Goal: Task Accomplishment & Management: Complete application form

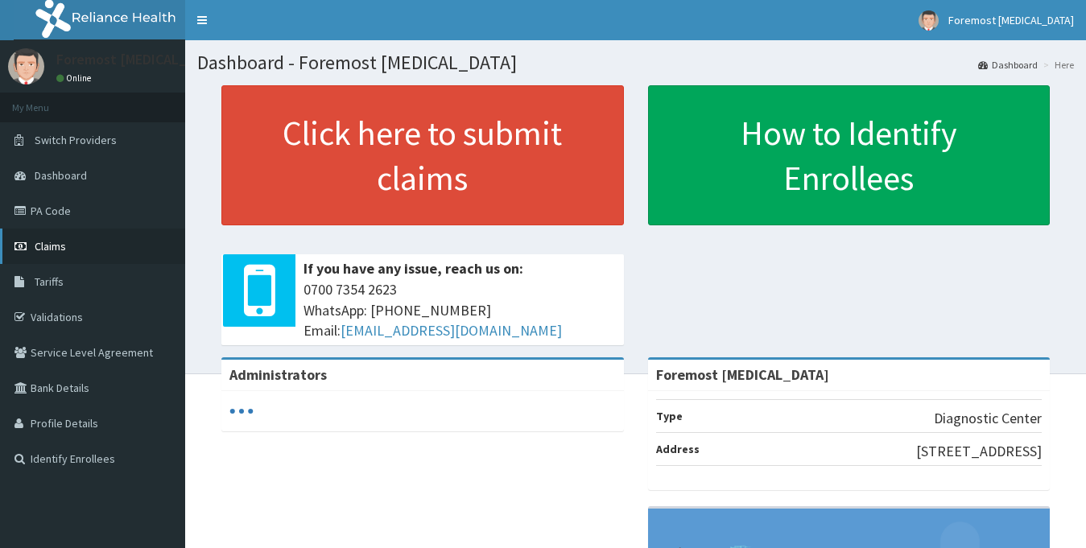
click at [58, 251] on span "Claims" at bounding box center [50, 246] width 31 height 14
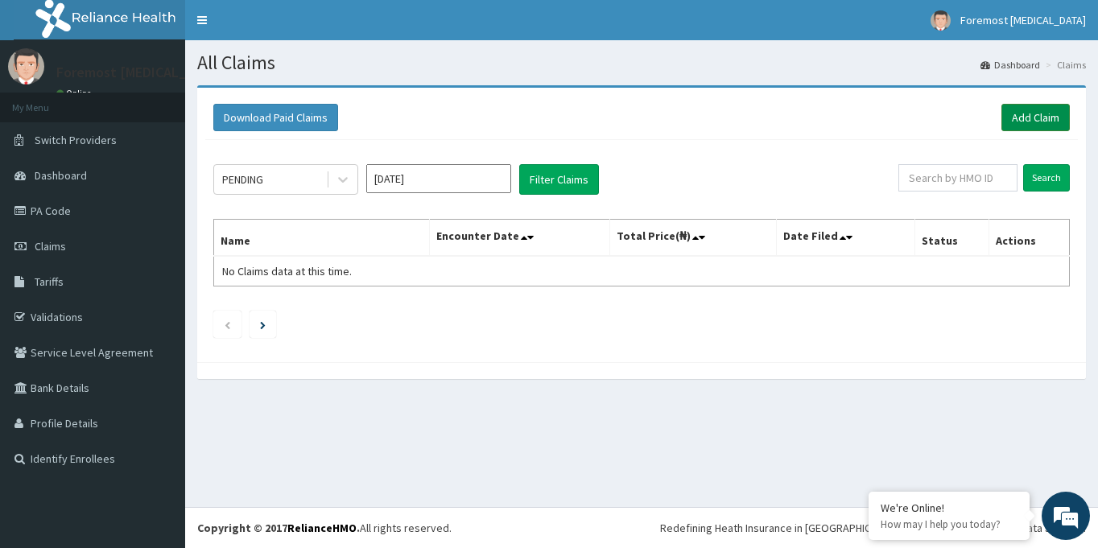
click at [1030, 112] on link "Add Claim" at bounding box center [1035, 117] width 68 height 27
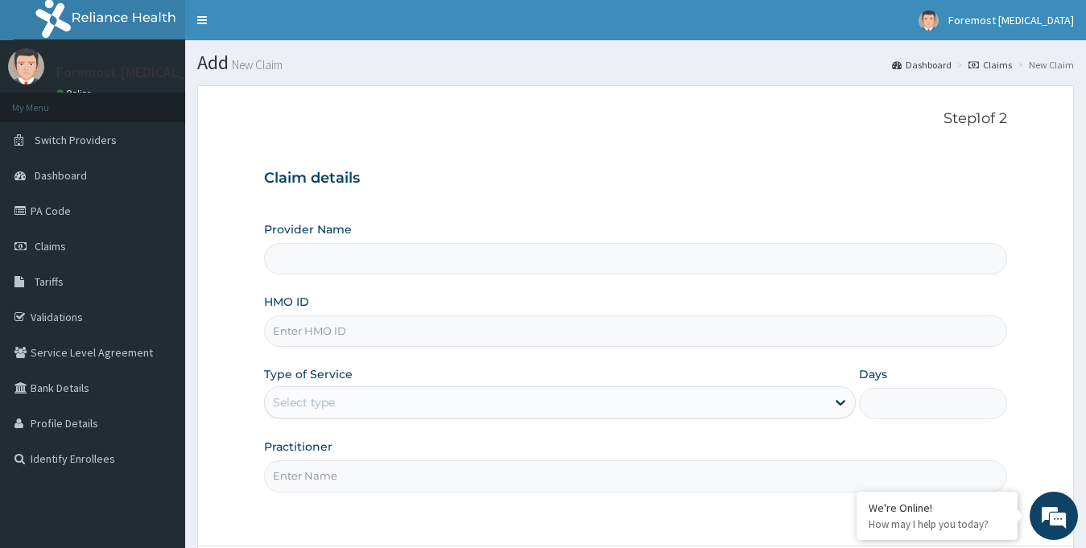
type input "Foremost [MEDICAL_DATA]"
click at [333, 263] on input "Foremost [MEDICAL_DATA]" at bounding box center [636, 258] width 744 height 31
click at [326, 332] on input "HMO ID" at bounding box center [636, 331] width 744 height 31
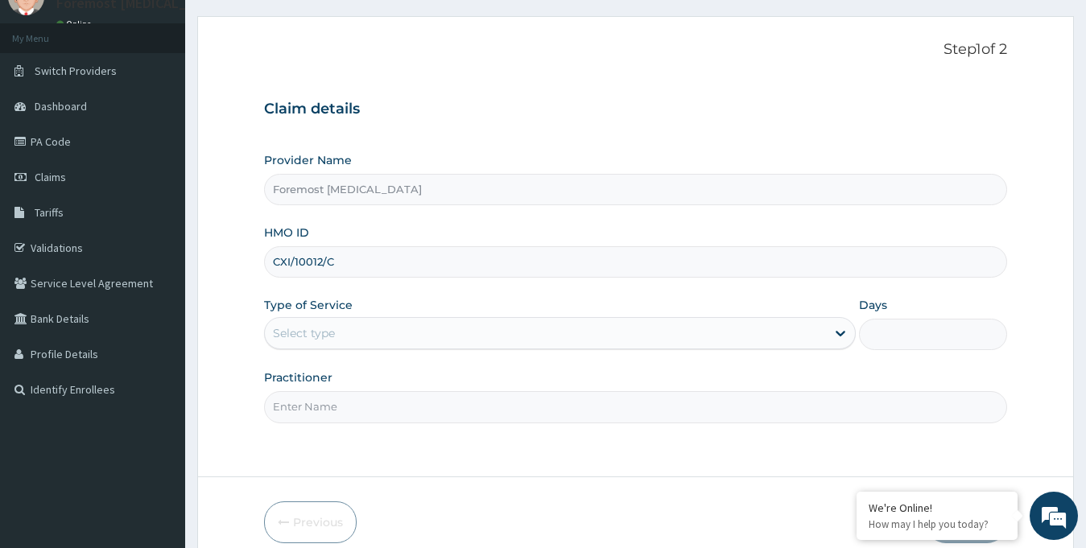
scroll to position [91, 0]
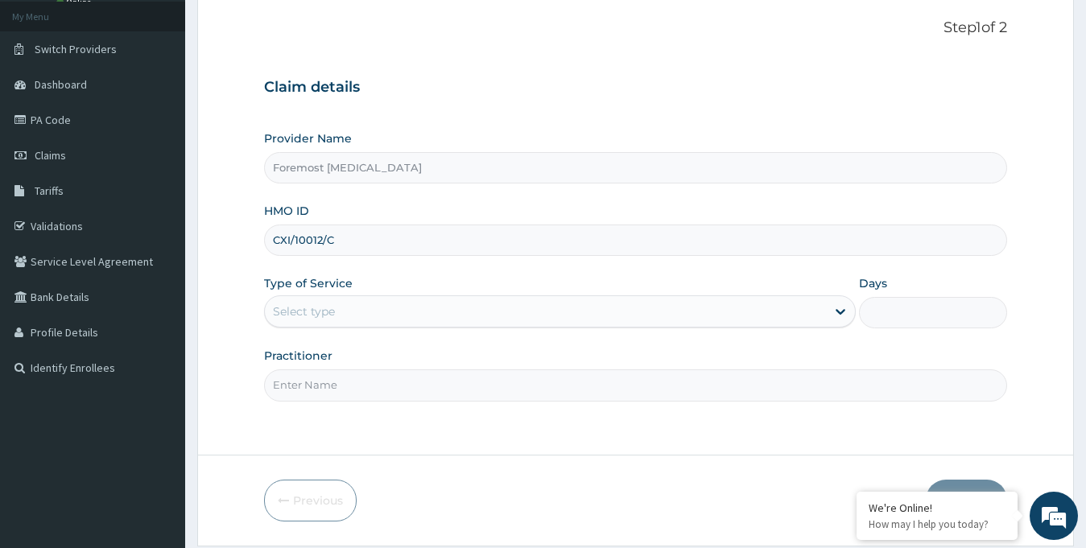
type input "CXI/10012/C"
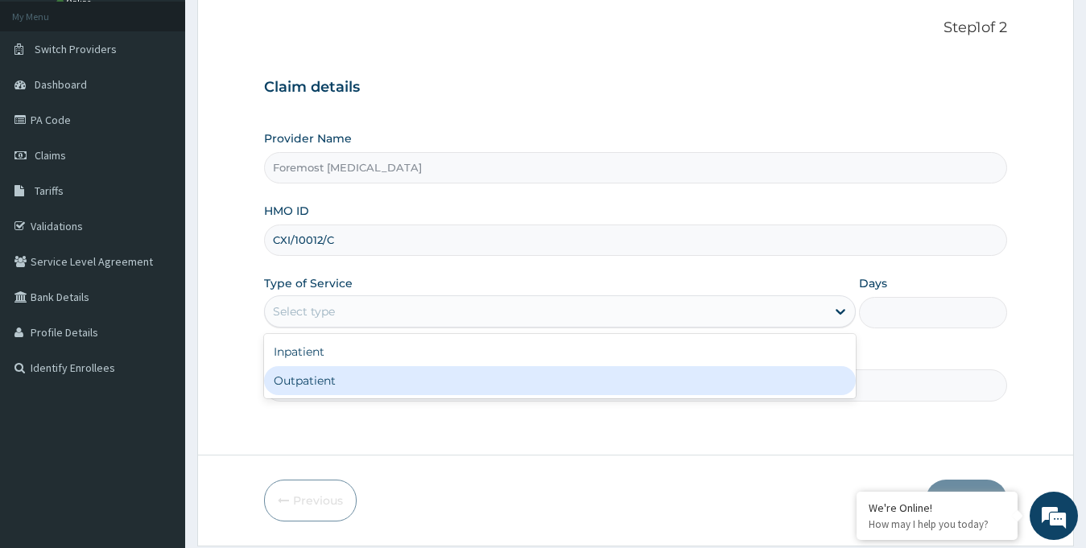
drag, startPoint x: 444, startPoint y: 321, endPoint x: 326, endPoint y: 378, distance: 130.7
click at [326, 328] on div "option Outpatient focused, 2 of 2. 2 results available. Use Up and Down to choo…" at bounding box center [560, 311] width 592 height 32
click at [326, 378] on div "Outpatient" at bounding box center [560, 380] width 592 height 29
type input "1"
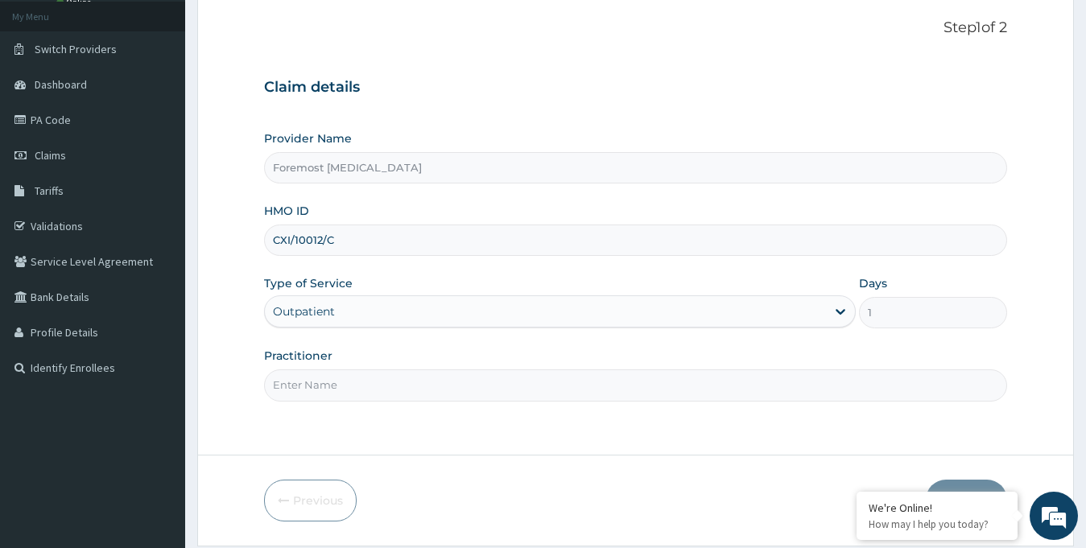
click at [401, 374] on input "Practitioner" at bounding box center [636, 384] width 744 height 31
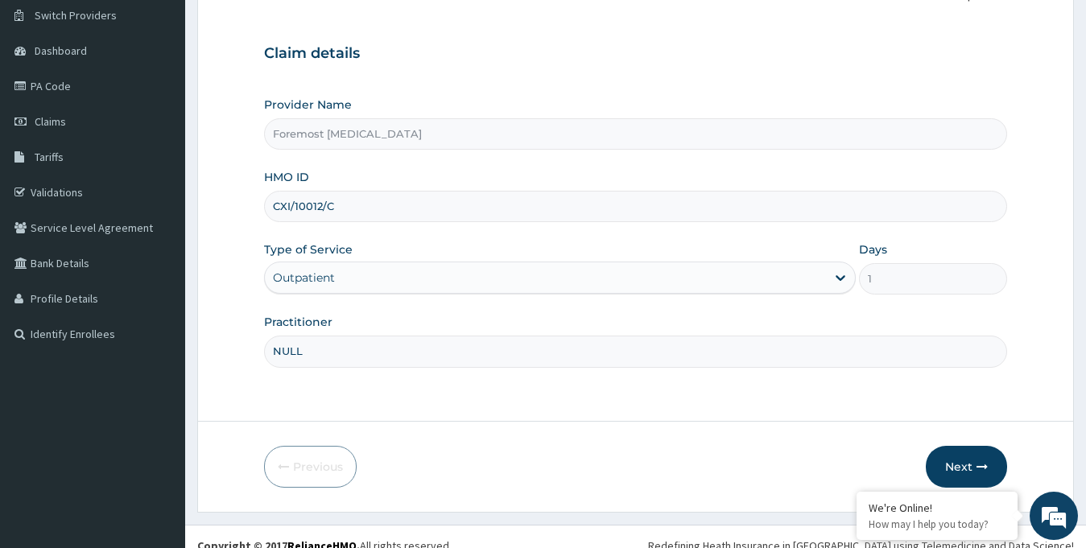
scroll to position [142, 0]
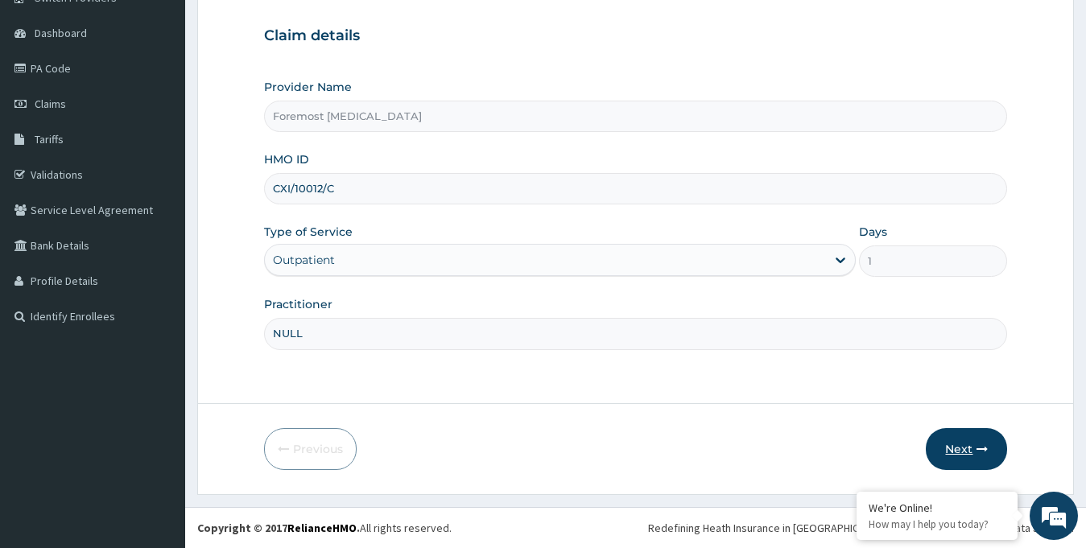
type input "NULL"
click at [968, 452] on button "Next" at bounding box center [966, 449] width 81 height 42
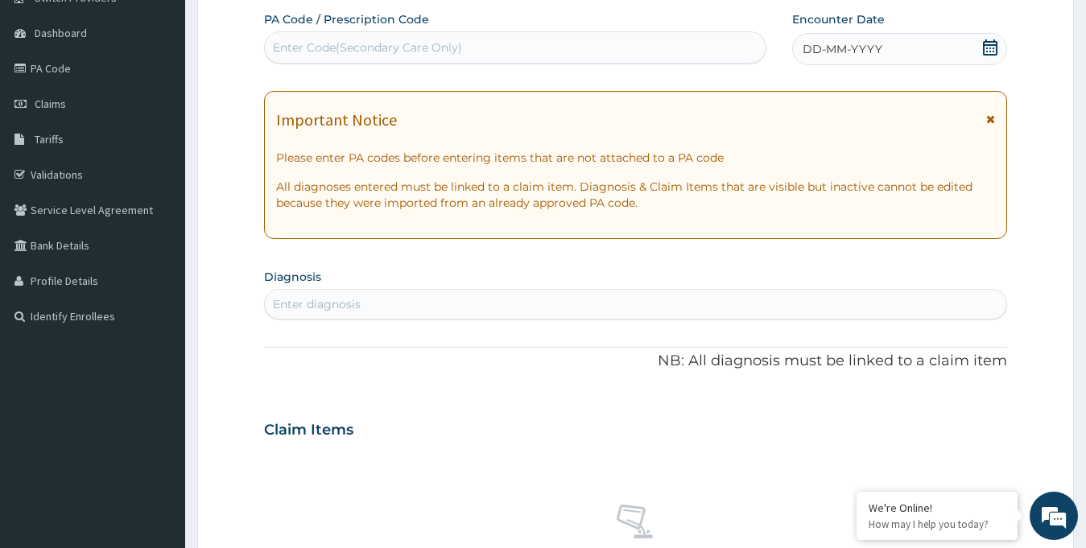
click at [371, 43] on div "Enter Code(Secondary Care Only)" at bounding box center [367, 47] width 189 height 16
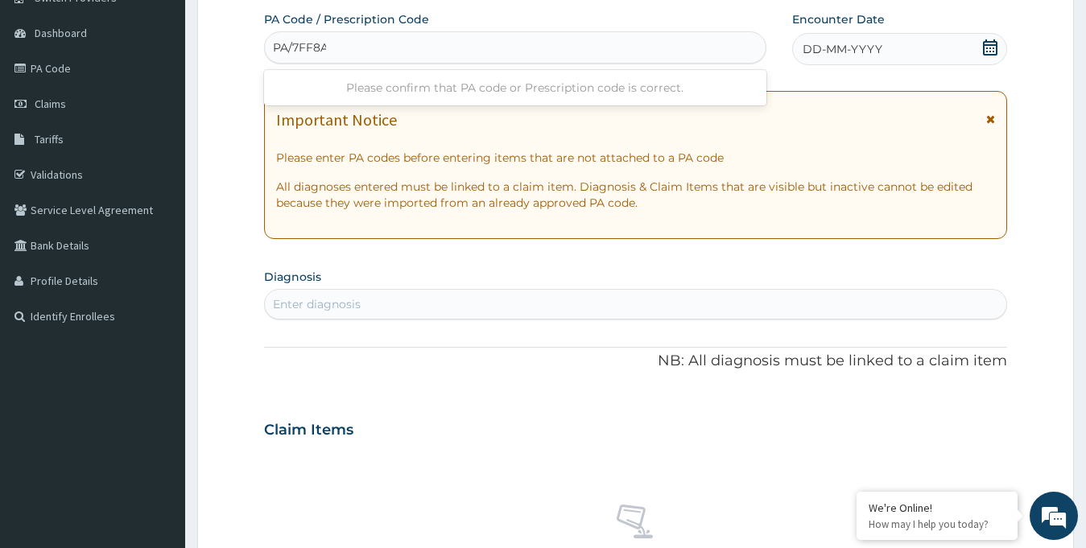
type input "PA/7FF8AF"
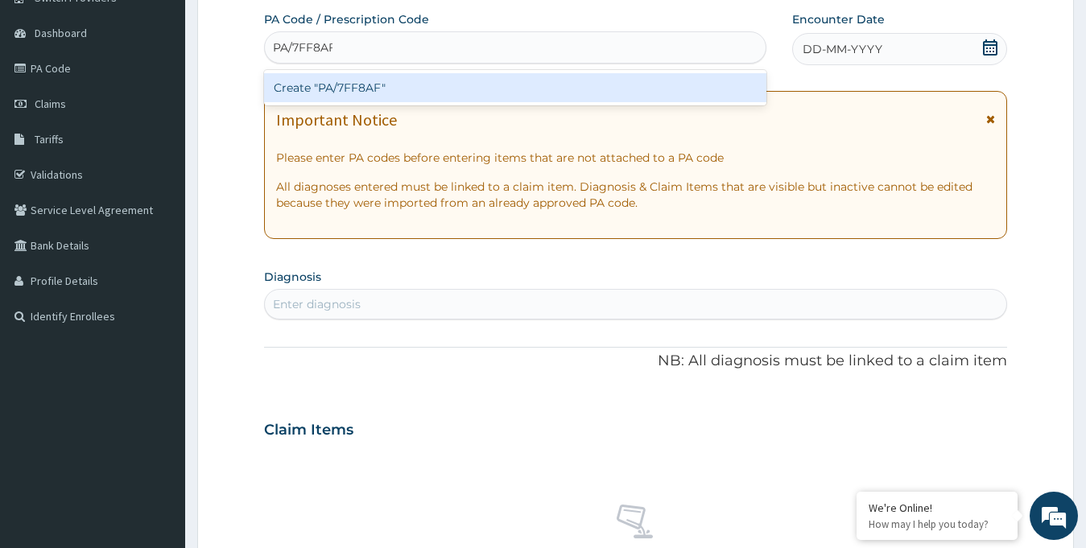
click at [323, 89] on div "Create "PA/7FF8AF"" at bounding box center [515, 87] width 502 height 29
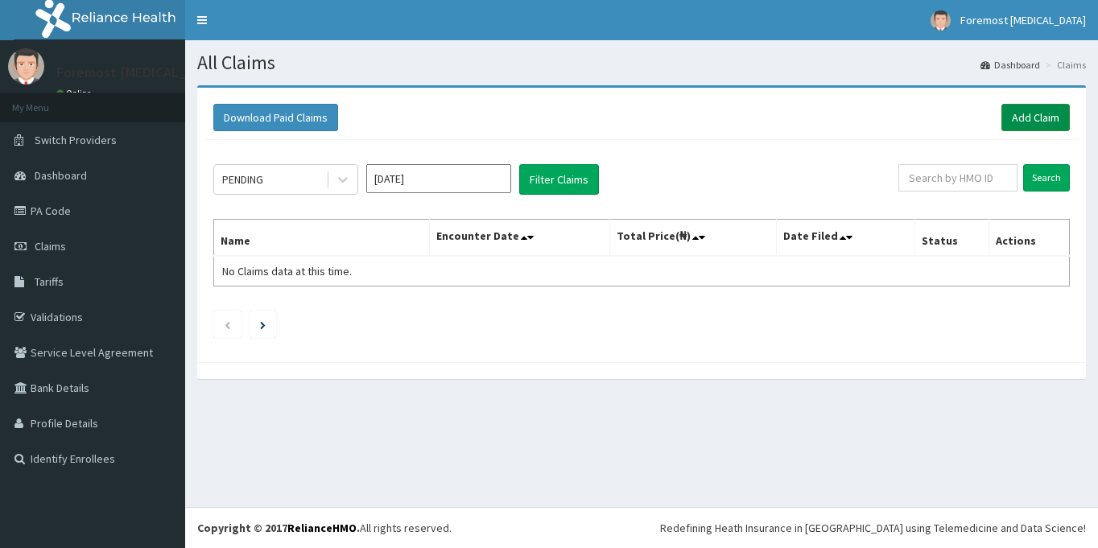
click at [1017, 123] on link "Add Claim" at bounding box center [1035, 117] width 68 height 27
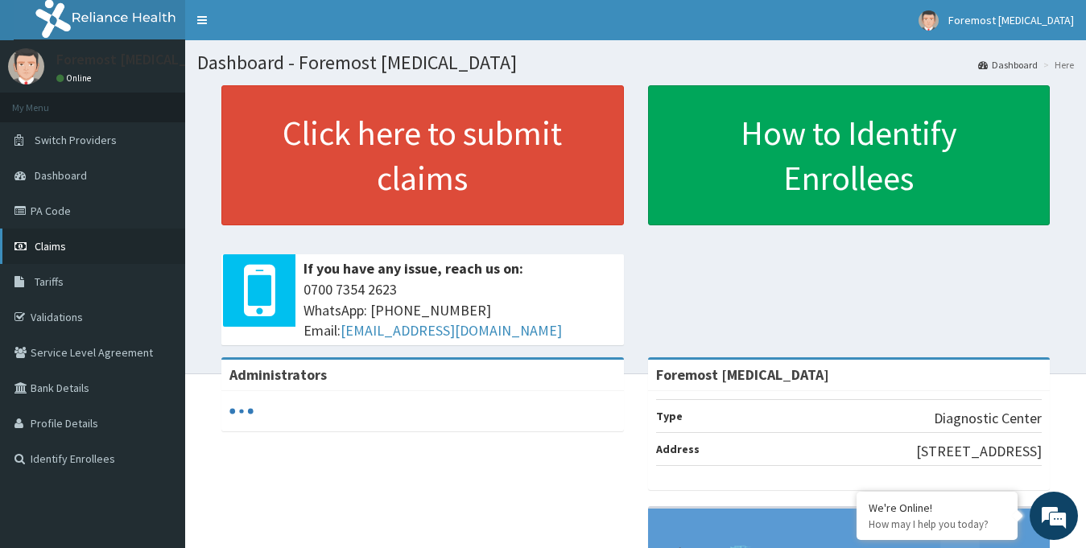
click at [47, 246] on span "Claims" at bounding box center [50, 246] width 31 height 14
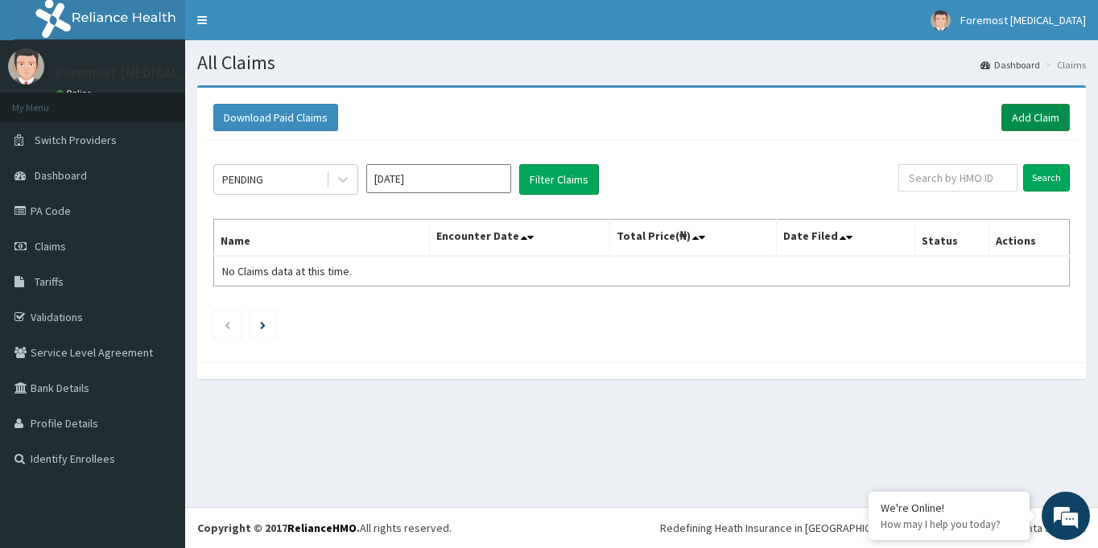
click at [1015, 124] on link "Add Claim" at bounding box center [1035, 117] width 68 height 27
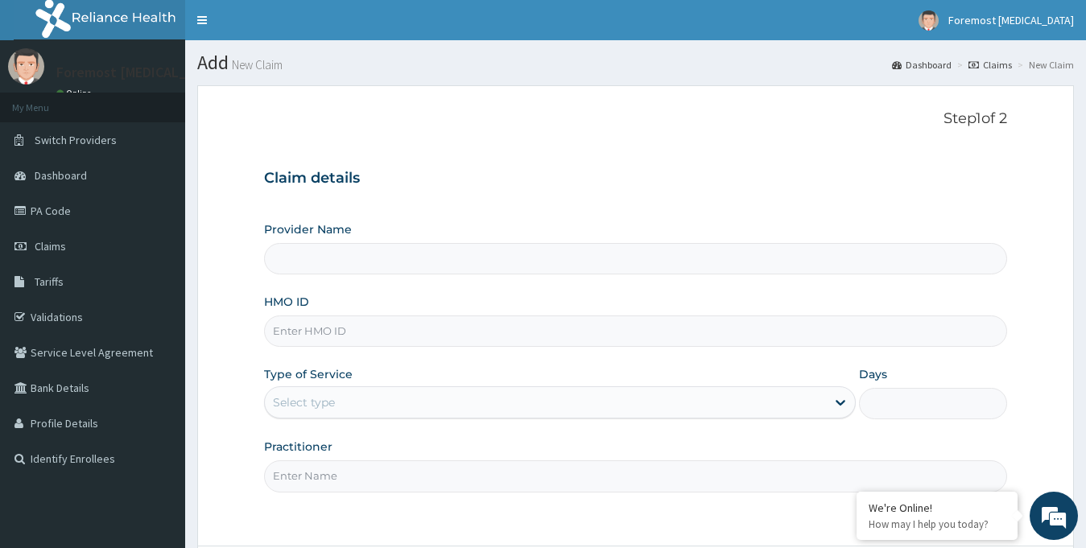
type input "Foremost [MEDICAL_DATA]"
click at [325, 339] on input "HMO ID" at bounding box center [636, 331] width 744 height 31
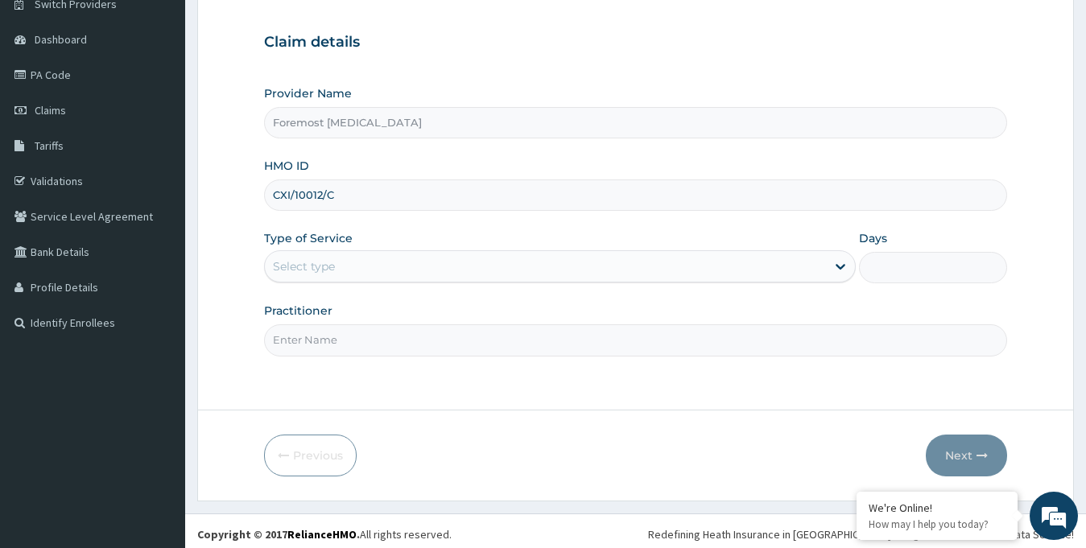
scroll to position [142, 0]
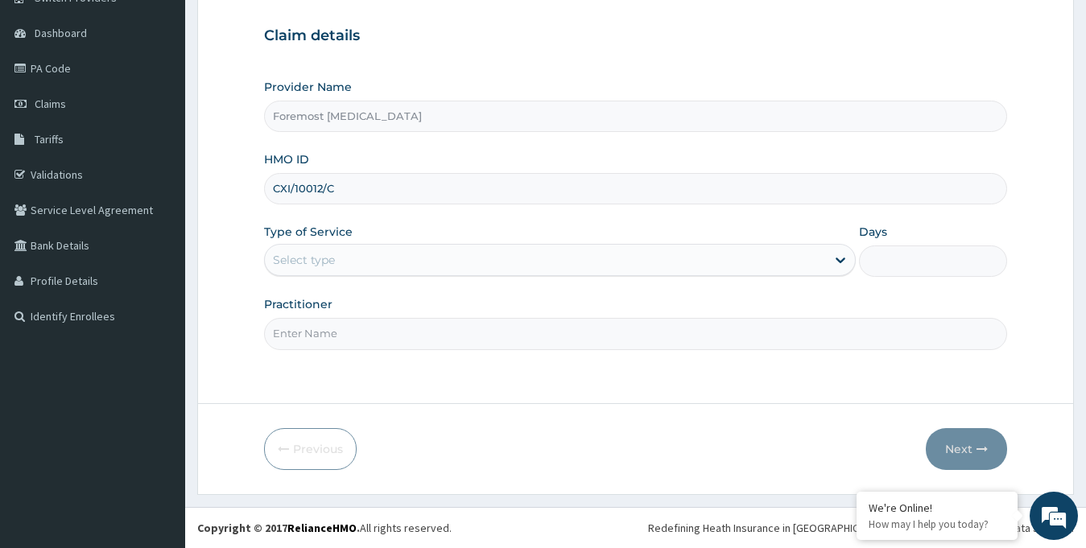
type input "CXI/10012/C"
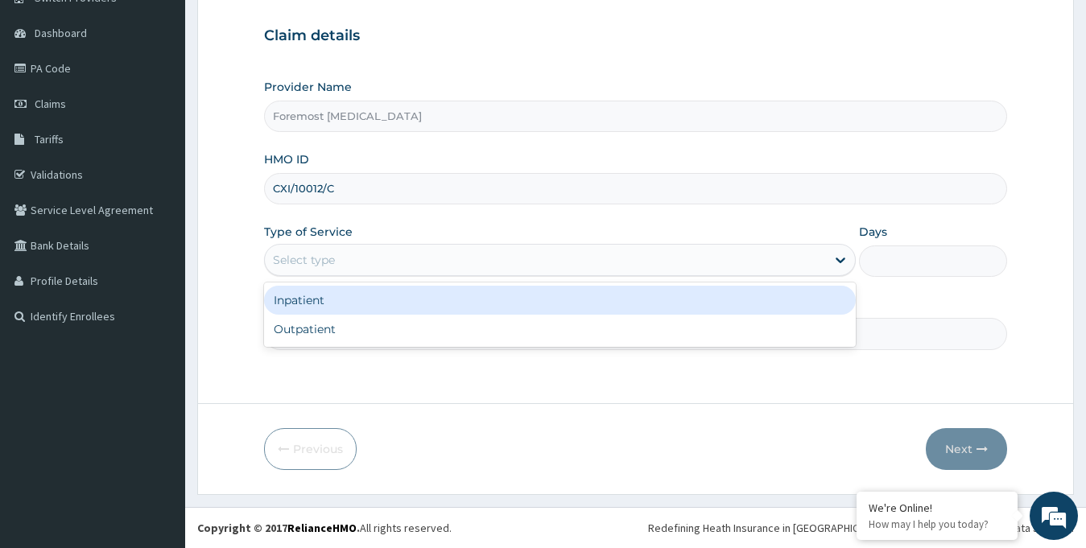
drag, startPoint x: 389, startPoint y: 276, endPoint x: 327, endPoint y: 334, distance: 84.9
click at [327, 276] on div "option Inpatient focused, 1 of 2. 2 results available. Use Up and Down to choos…" at bounding box center [560, 260] width 592 height 32
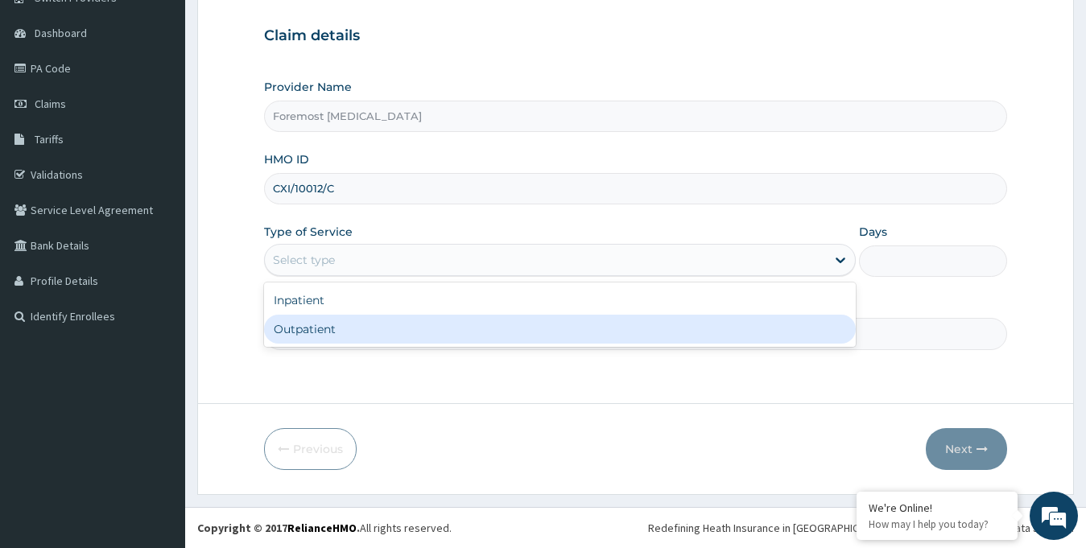
click at [327, 334] on div "Outpatient" at bounding box center [560, 329] width 592 height 29
type input "1"
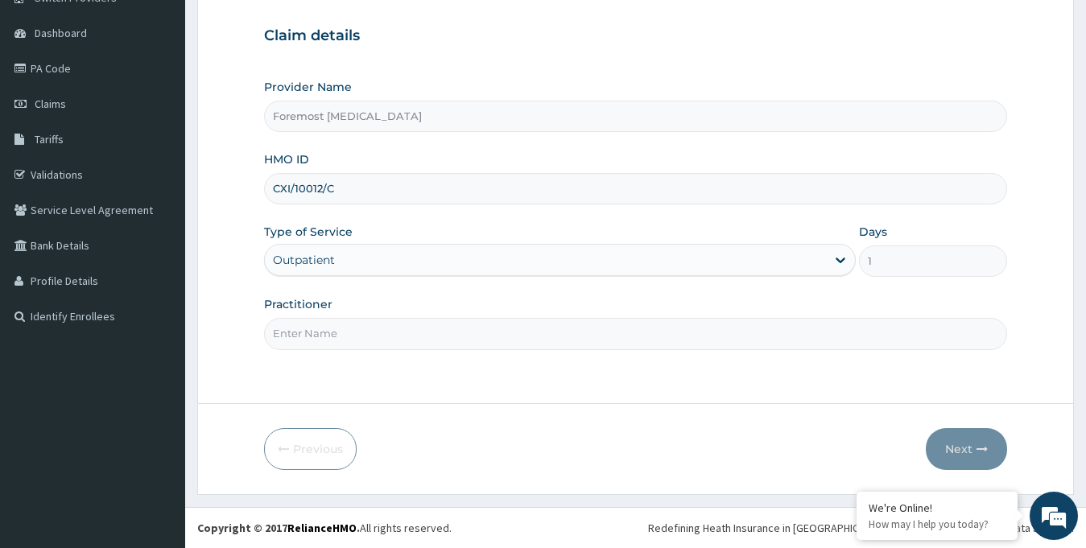
click at [481, 349] on input "Practitioner" at bounding box center [636, 333] width 744 height 31
type input "NULL"
click at [957, 451] on button "Next" at bounding box center [966, 449] width 81 height 42
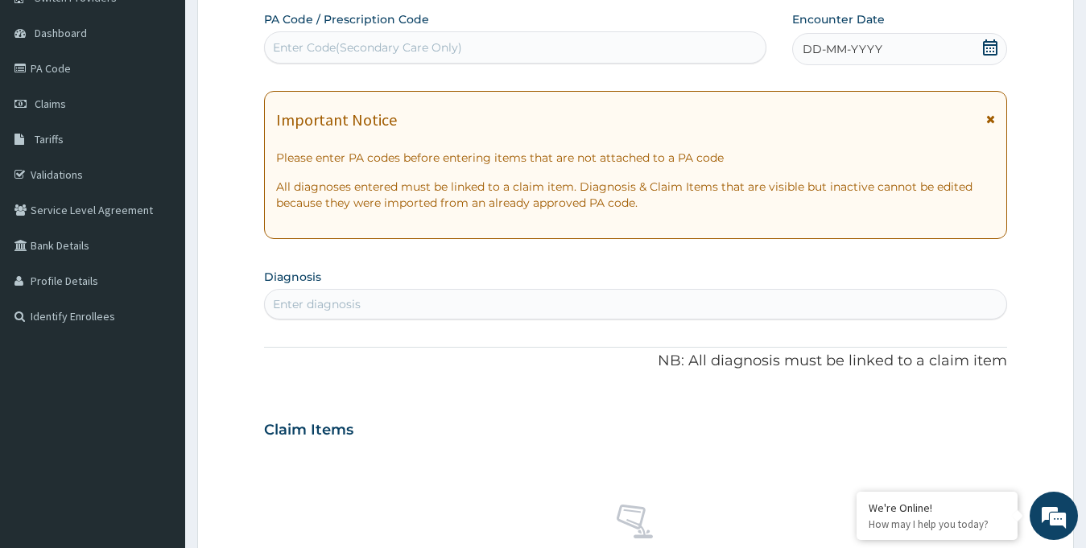
click at [380, 49] on div "Enter Code(Secondary Care Only)" at bounding box center [367, 47] width 189 height 16
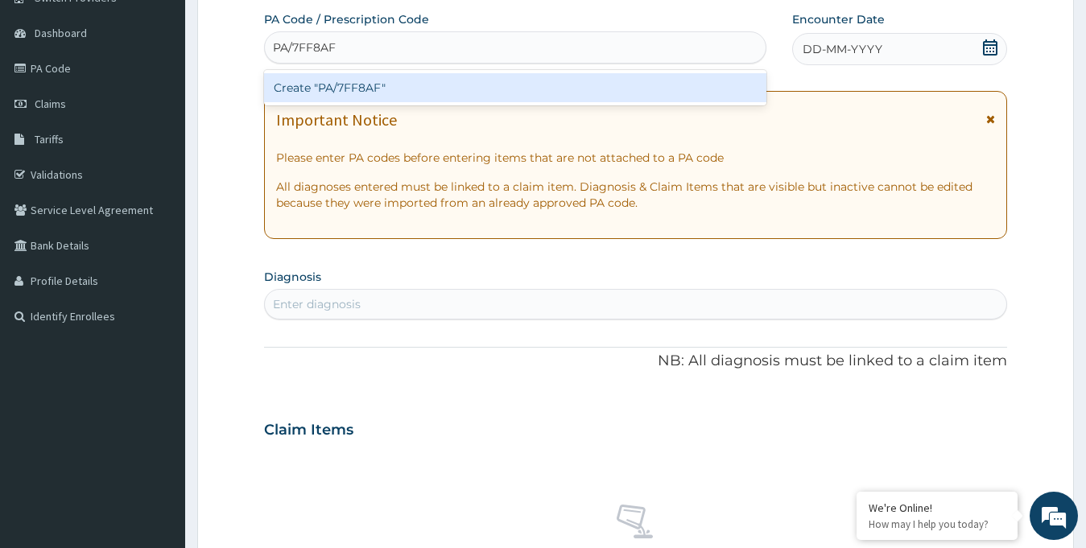
type input "PA/7FF8AF"
click at [824, 47] on div "PA Code / Prescription Code option Create "PA/7FF8AF" focused, 1 of 1. 1 result…" at bounding box center [636, 427] width 744 height 833
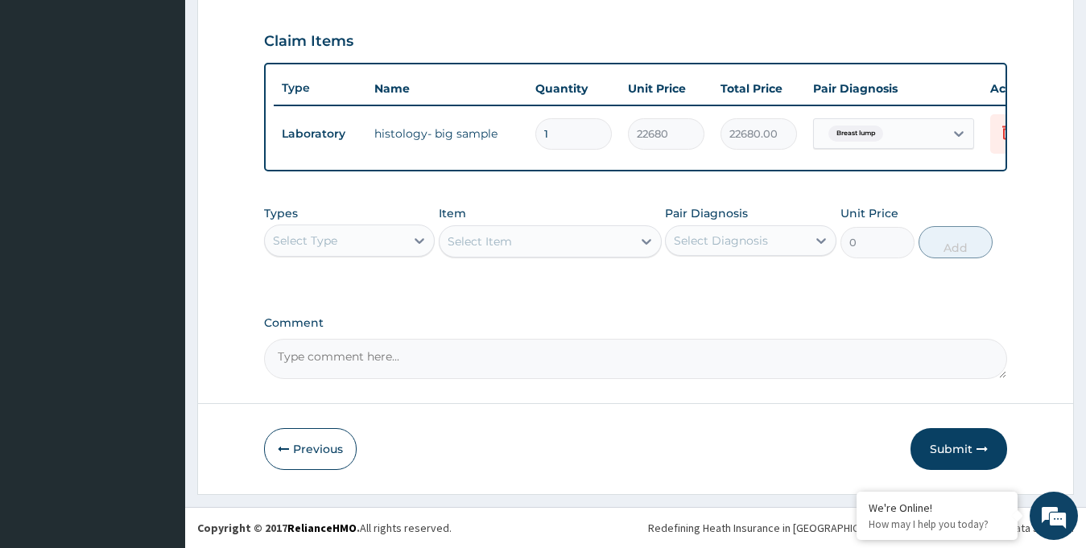
scroll to position [548, 0]
click at [944, 448] on button "Submit" at bounding box center [958, 449] width 97 height 42
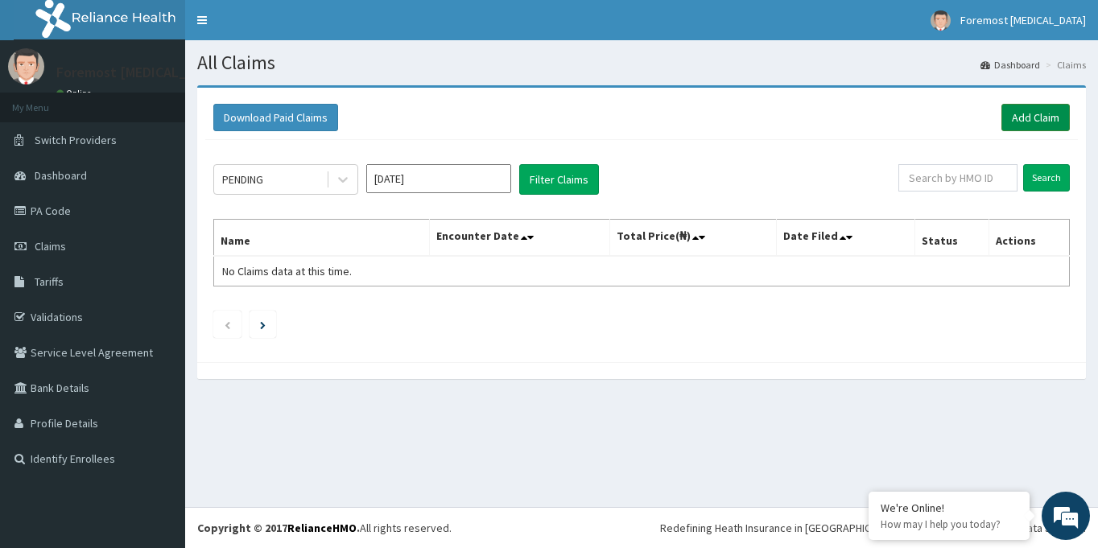
click at [1032, 121] on link "Add Claim" at bounding box center [1035, 117] width 68 height 27
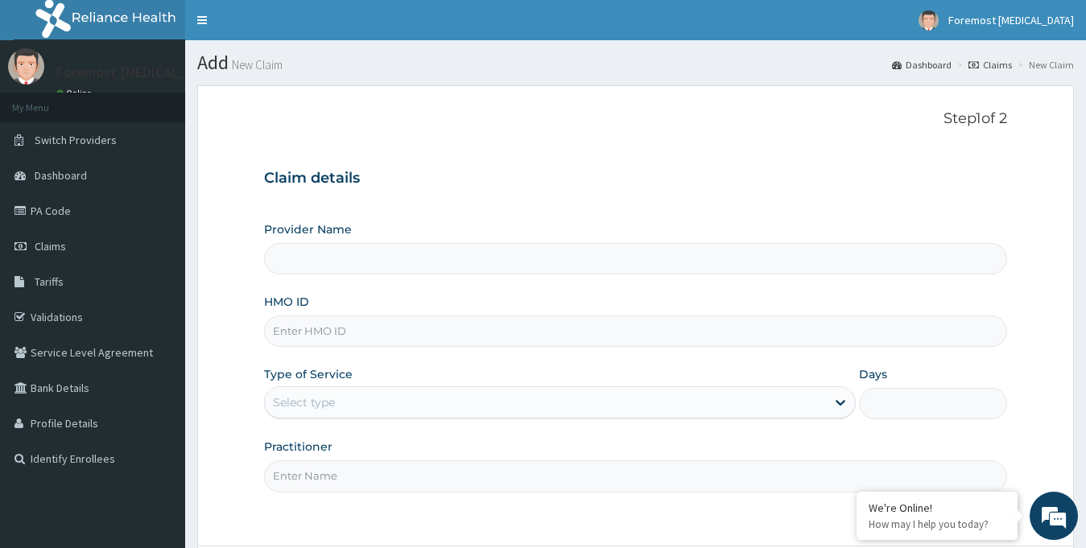
click at [312, 324] on input "HMO ID" at bounding box center [636, 331] width 744 height 31
type input "Foremost [MEDICAL_DATA]"
type input "CRG/10032/C"
click at [373, 408] on div "Select type" at bounding box center [546, 403] width 562 height 26
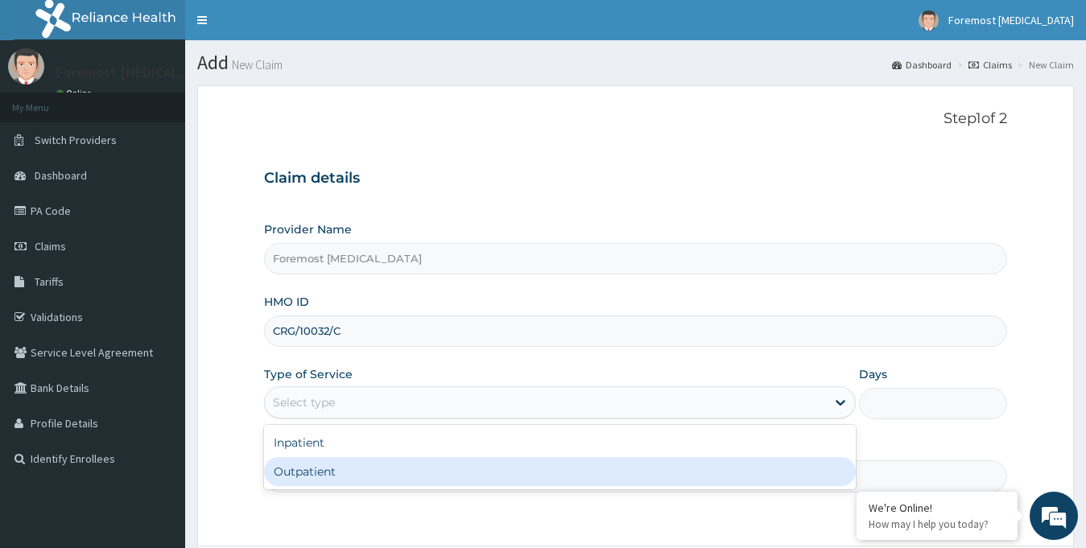
click at [355, 485] on div "Outpatient" at bounding box center [560, 471] width 592 height 29
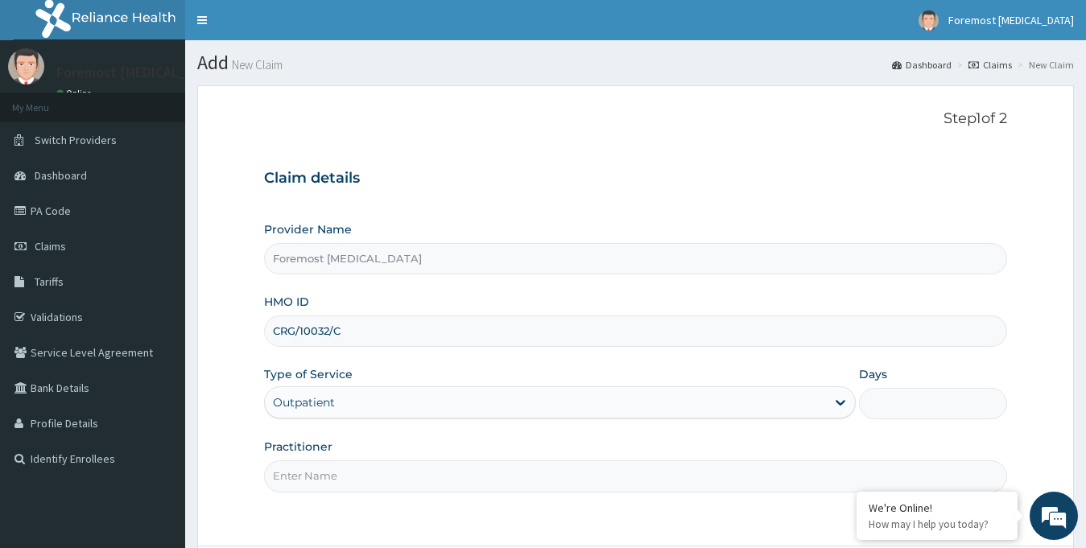
type input "1"
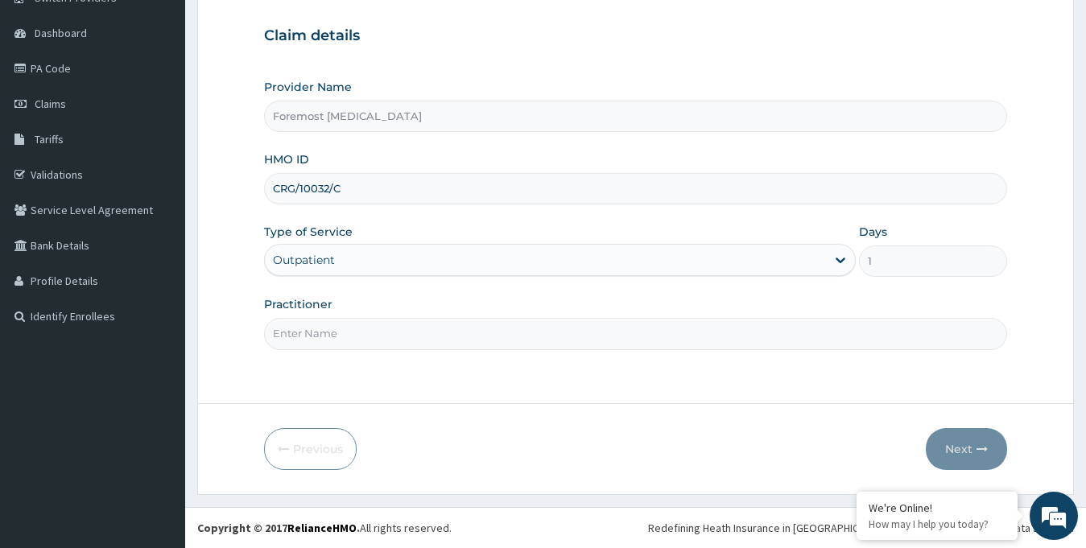
click at [435, 346] on input "Practitioner" at bounding box center [636, 333] width 744 height 31
type input "NULL"
click at [949, 441] on button "Next" at bounding box center [966, 449] width 81 height 42
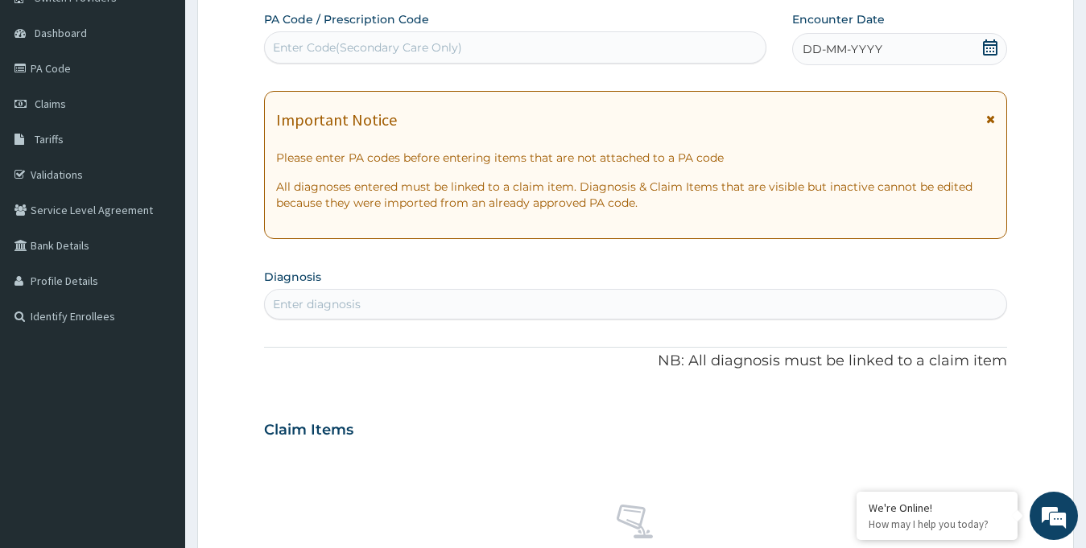
click at [834, 43] on span "DD-MM-YYYY" at bounding box center [843, 49] width 80 height 16
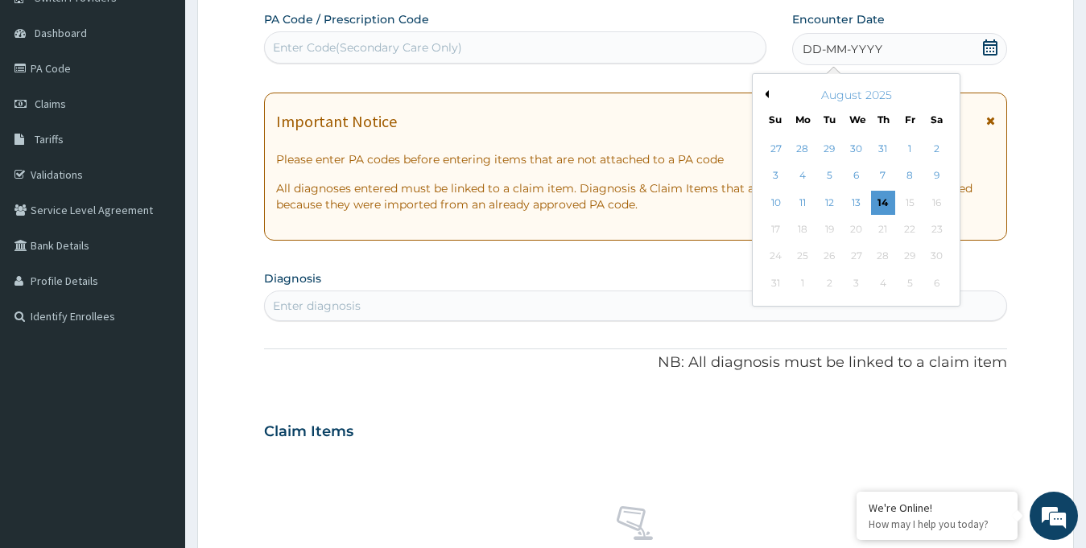
click at [774, 96] on div "August 2025" at bounding box center [856, 95] width 194 height 16
click at [766, 92] on button "Previous Month" at bounding box center [765, 94] width 8 height 8
click at [805, 227] on div "21" at bounding box center [802, 229] width 24 height 24
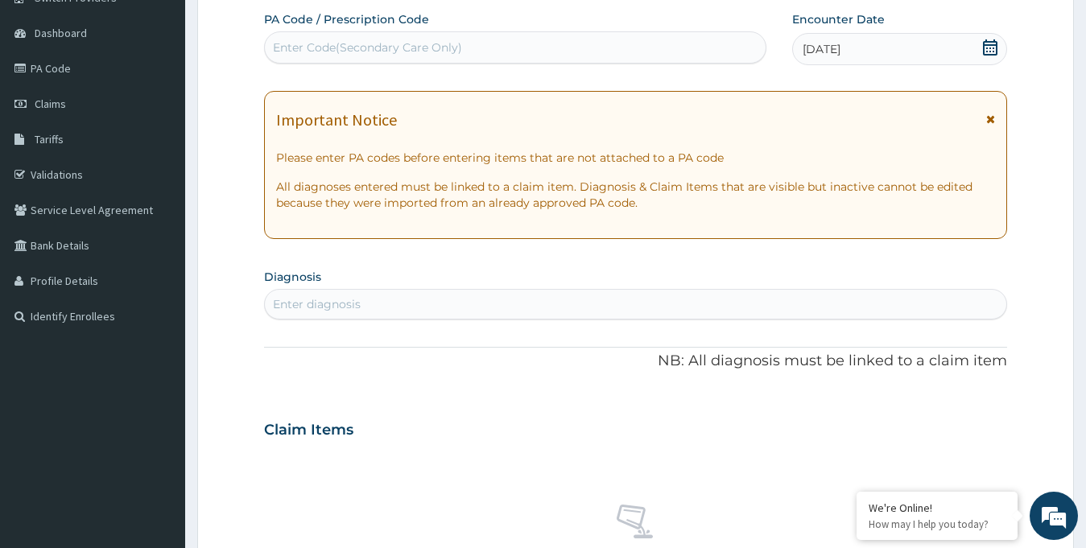
click at [377, 52] on div "Enter Code(Secondary Care Only)" at bounding box center [367, 47] width 189 height 16
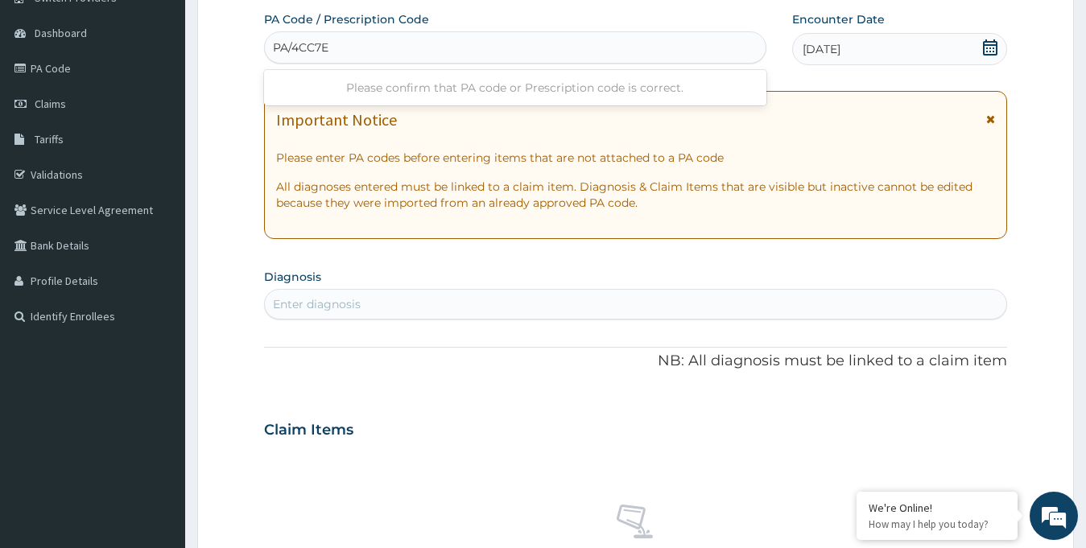
type input "PA/4CC7ED"
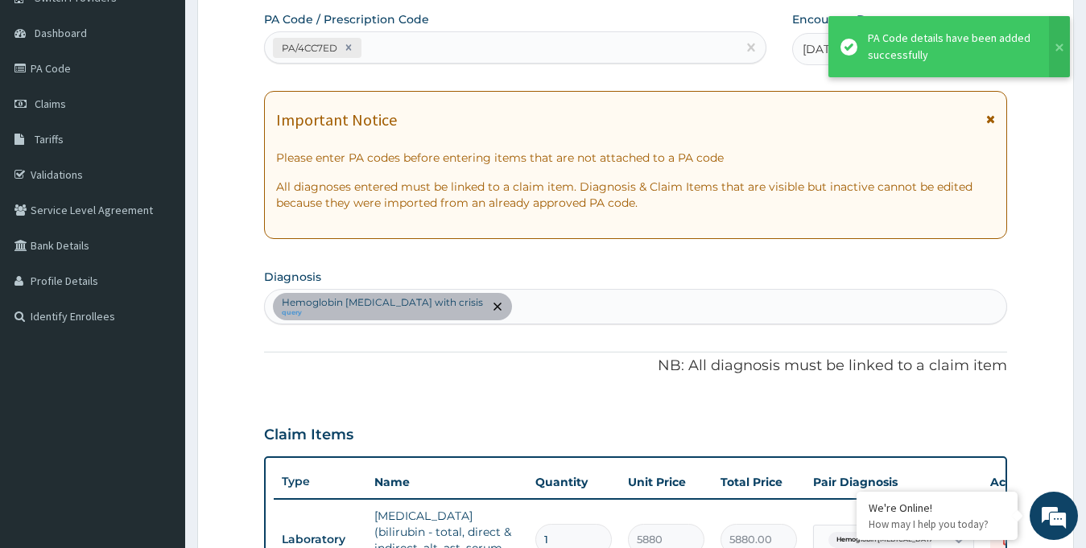
scroll to position [477, 0]
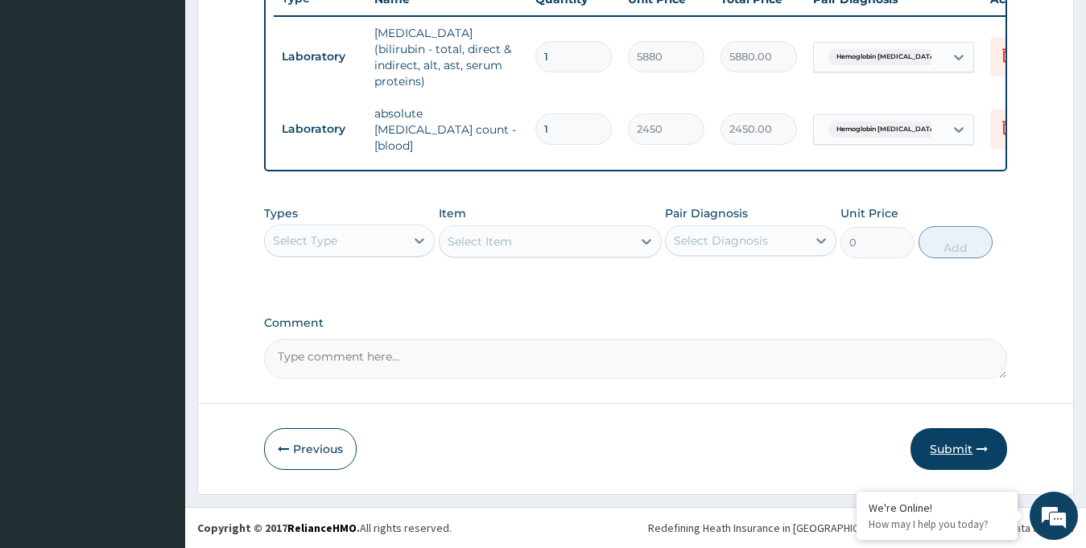
click at [948, 455] on button "Submit" at bounding box center [958, 449] width 97 height 42
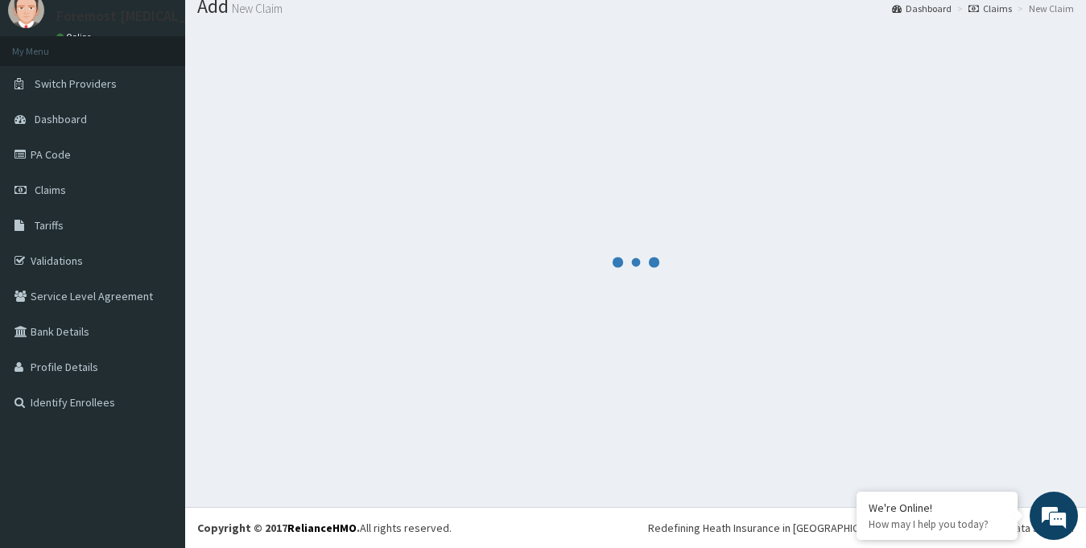
scroll to position [629, 0]
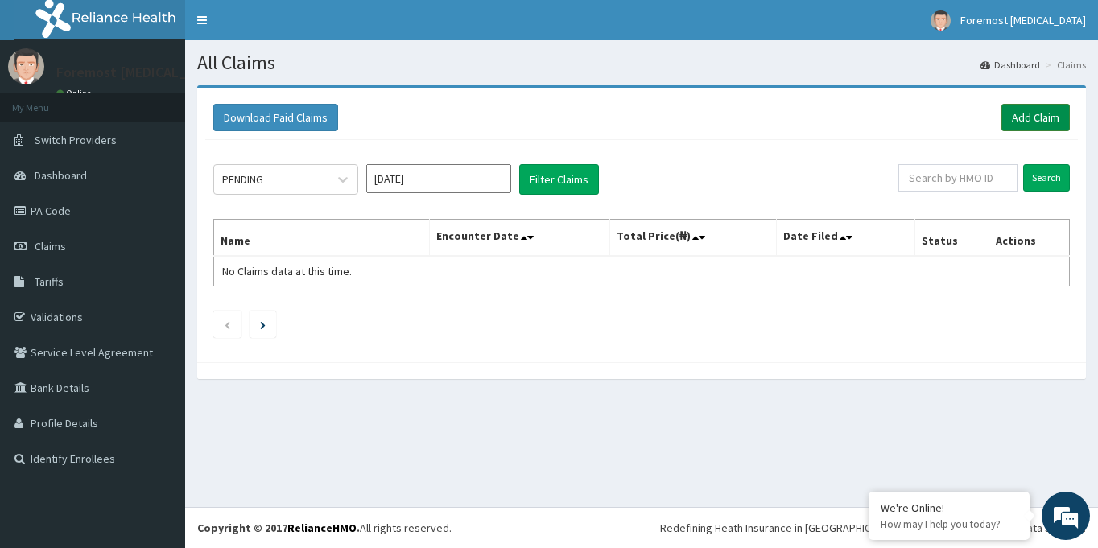
click at [1030, 108] on link "Add Claim" at bounding box center [1035, 117] width 68 height 27
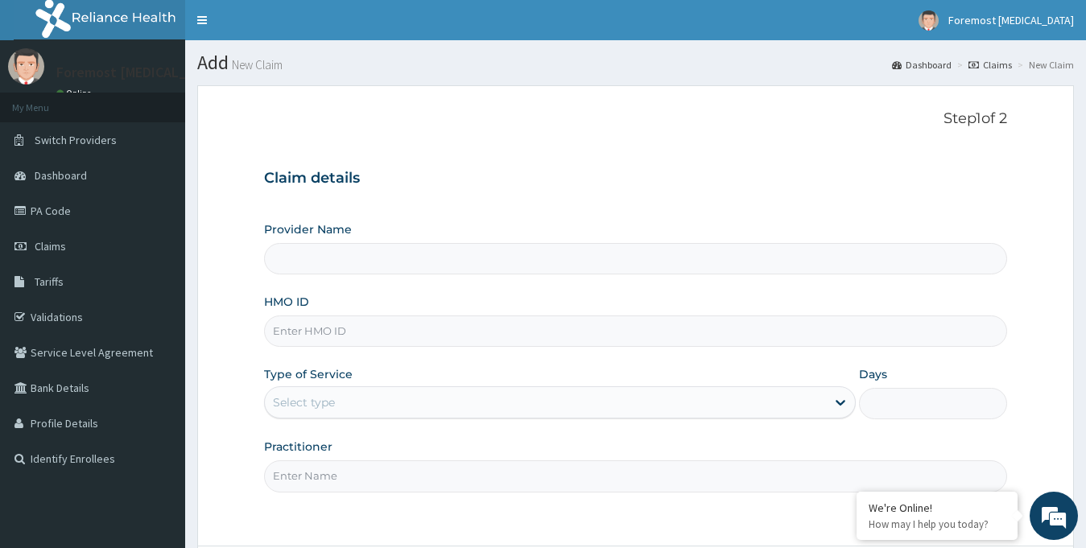
type input "Foremost [MEDICAL_DATA]"
click at [378, 324] on input "HMO ID" at bounding box center [636, 331] width 744 height 31
type input "HNL/10037/C"
click at [361, 406] on div "Select type" at bounding box center [546, 403] width 562 height 26
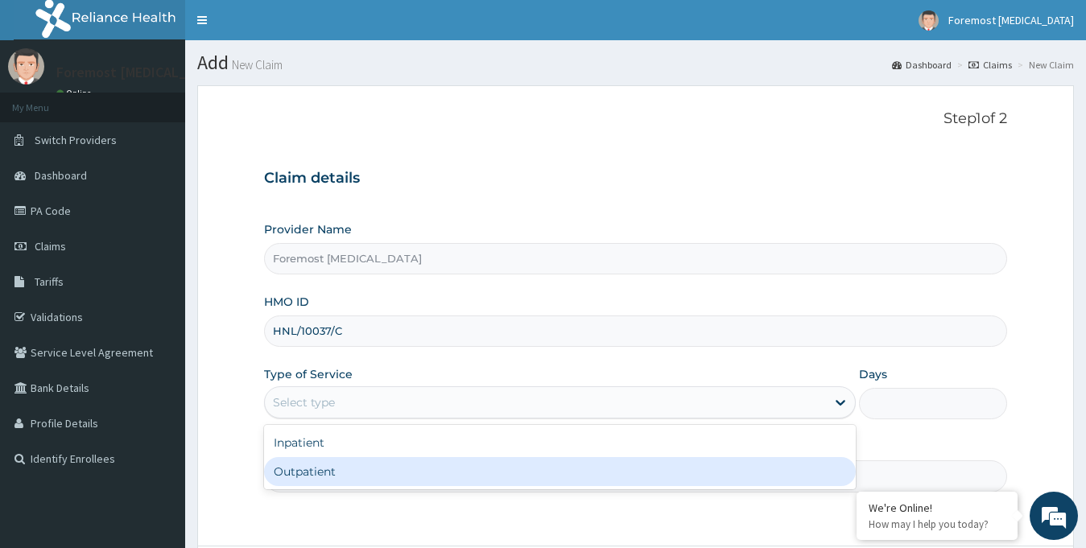
click at [326, 470] on div "Outpatient" at bounding box center [560, 471] width 592 height 29
type input "1"
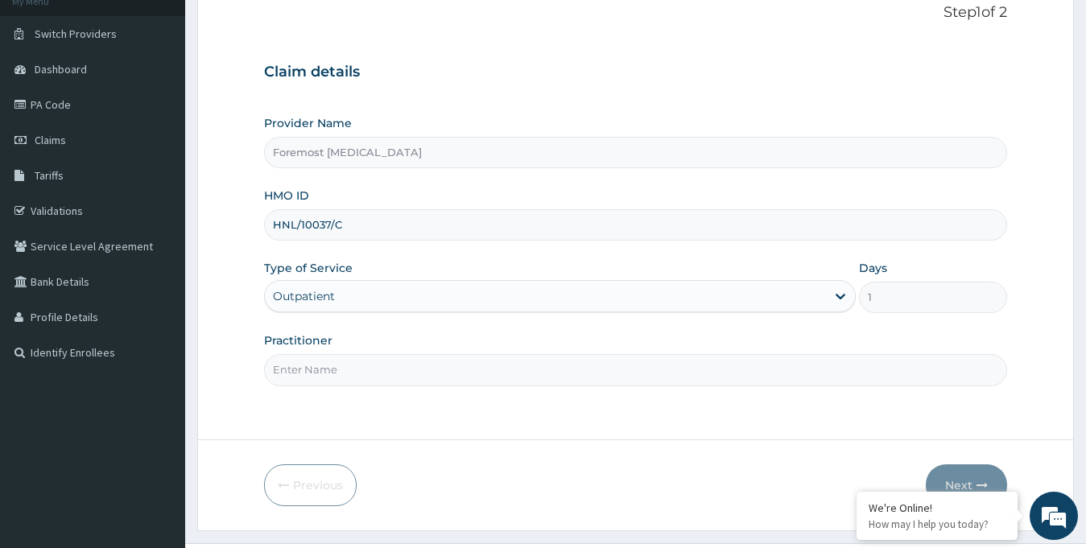
scroll to position [142, 0]
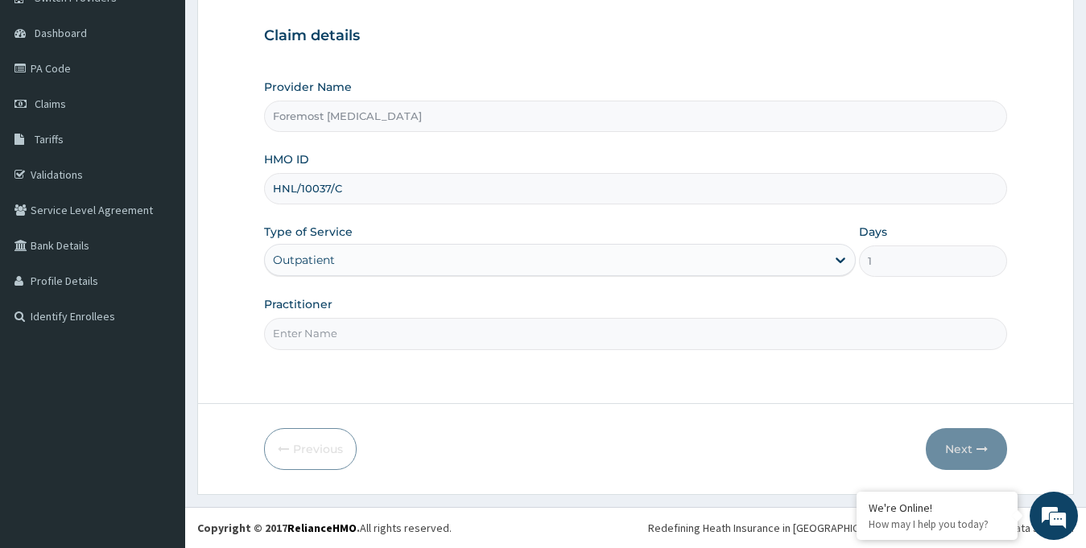
click at [449, 334] on input "Practitioner" at bounding box center [636, 333] width 744 height 31
type input "P"
type input "NULL"
click at [974, 456] on button "Next" at bounding box center [966, 449] width 81 height 42
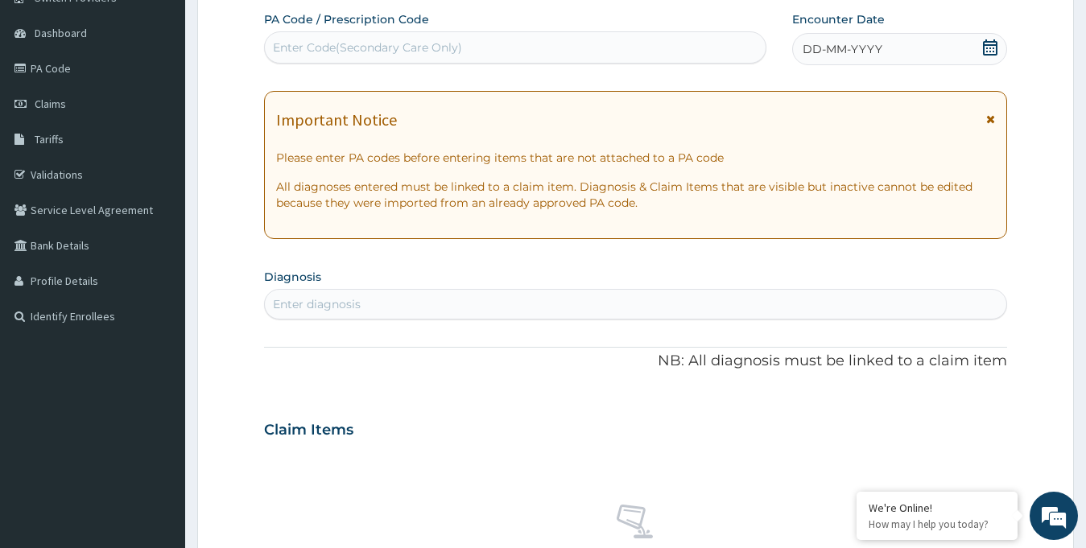
click at [863, 50] on span "DD-MM-YYYY" at bounding box center [843, 49] width 80 height 16
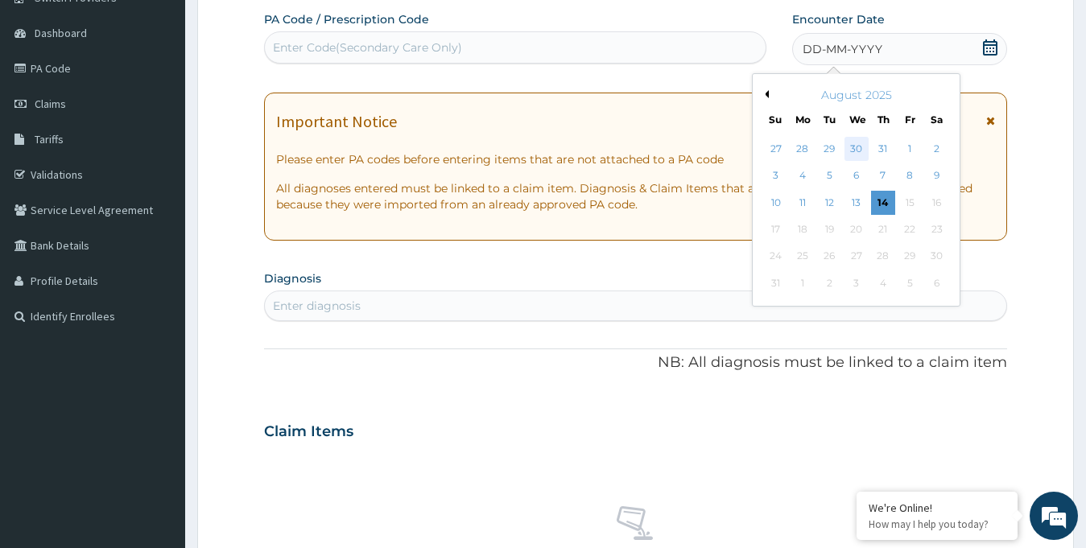
click at [853, 148] on div "30" at bounding box center [856, 149] width 24 height 24
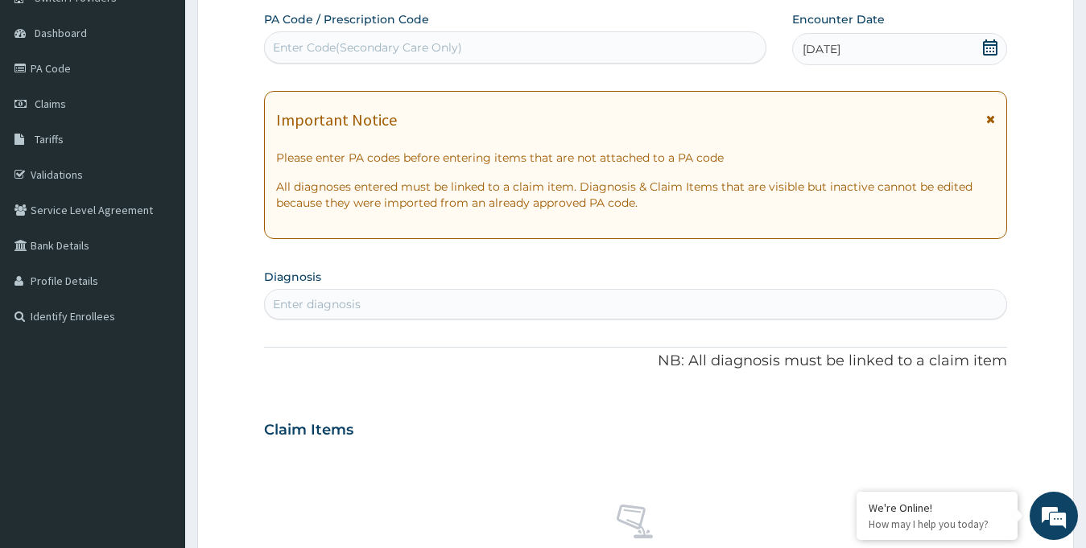
click at [342, 51] on div "Enter Code(Secondary Care Only)" at bounding box center [367, 47] width 189 height 16
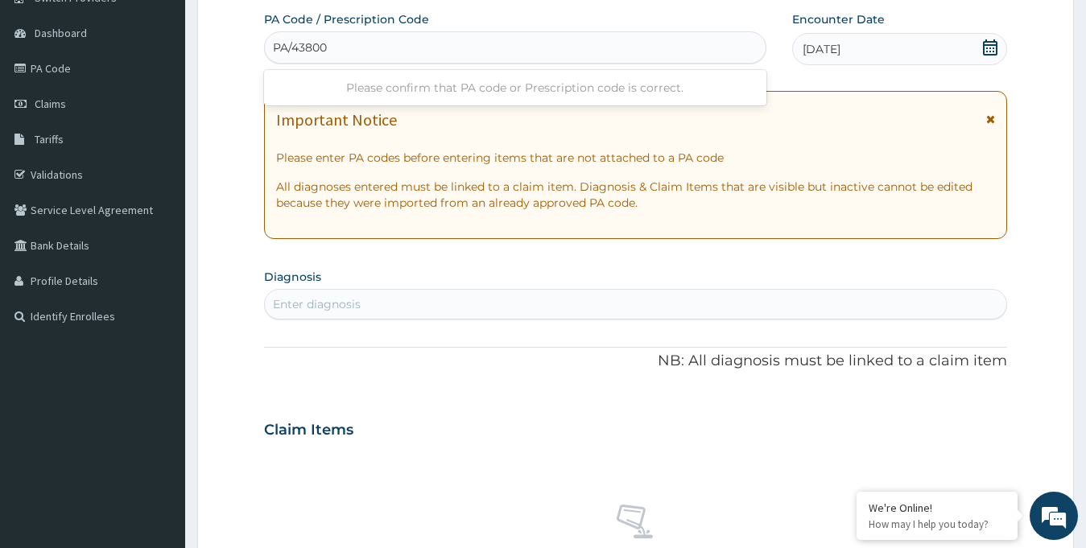
type input "PA/438003"
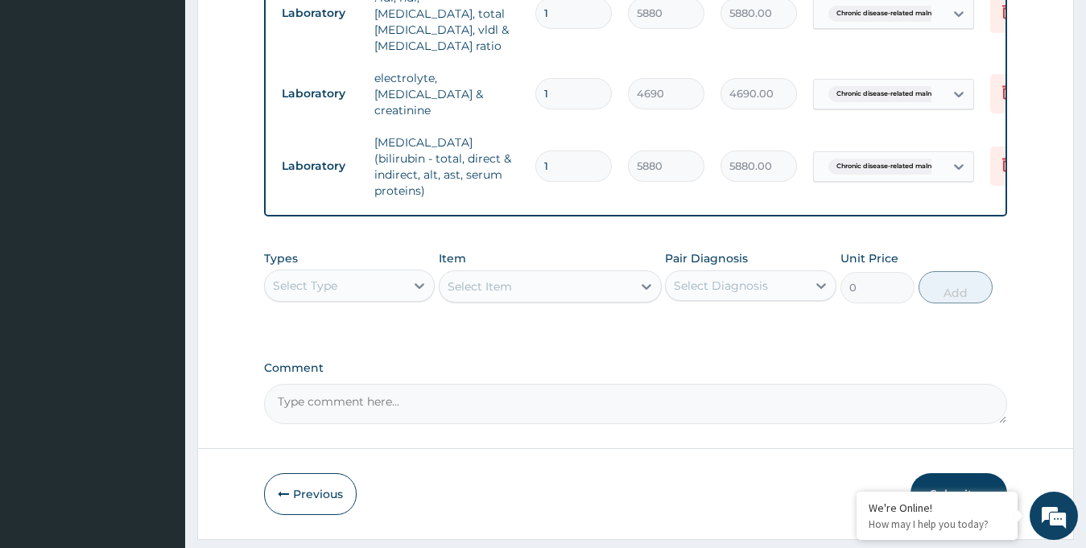
scroll to position [709, 0]
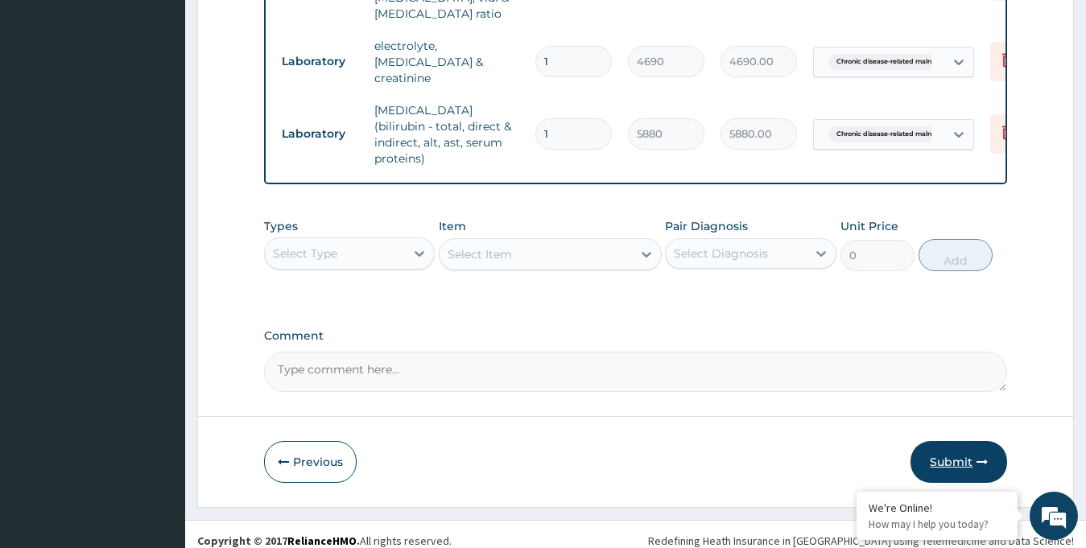
click at [934, 445] on button "Submit" at bounding box center [958, 462] width 97 height 42
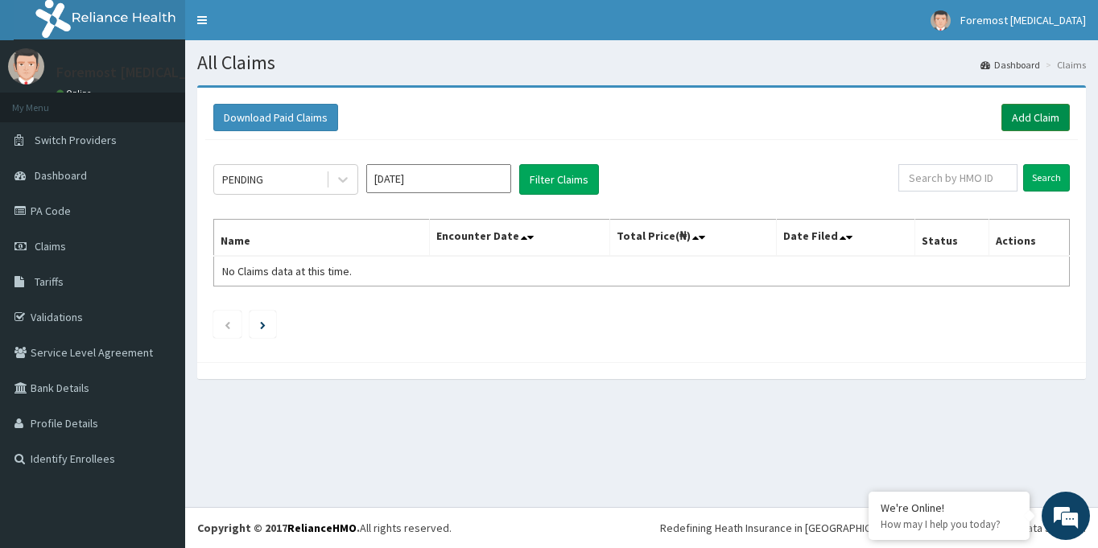
click at [1023, 122] on link "Add Claim" at bounding box center [1035, 117] width 68 height 27
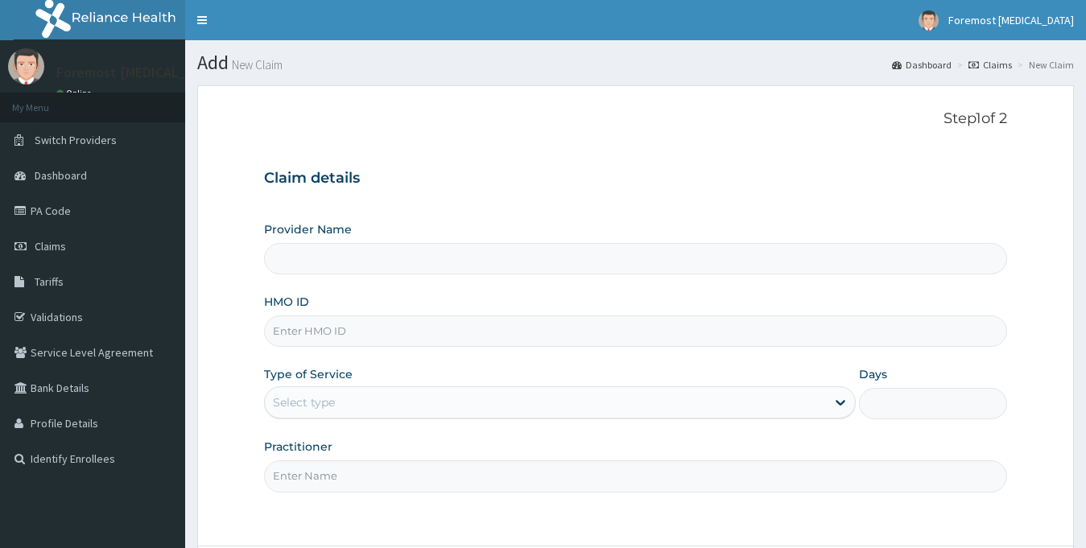
type input "Foremost [MEDICAL_DATA]"
click at [322, 331] on input "HMO ID" at bounding box center [636, 331] width 744 height 31
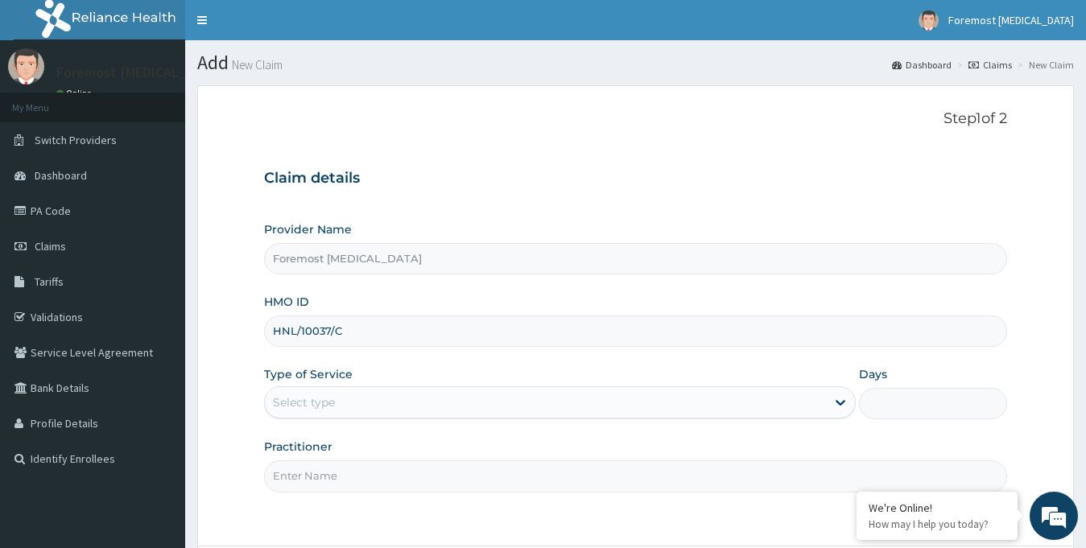
type input "HNL/10037/C"
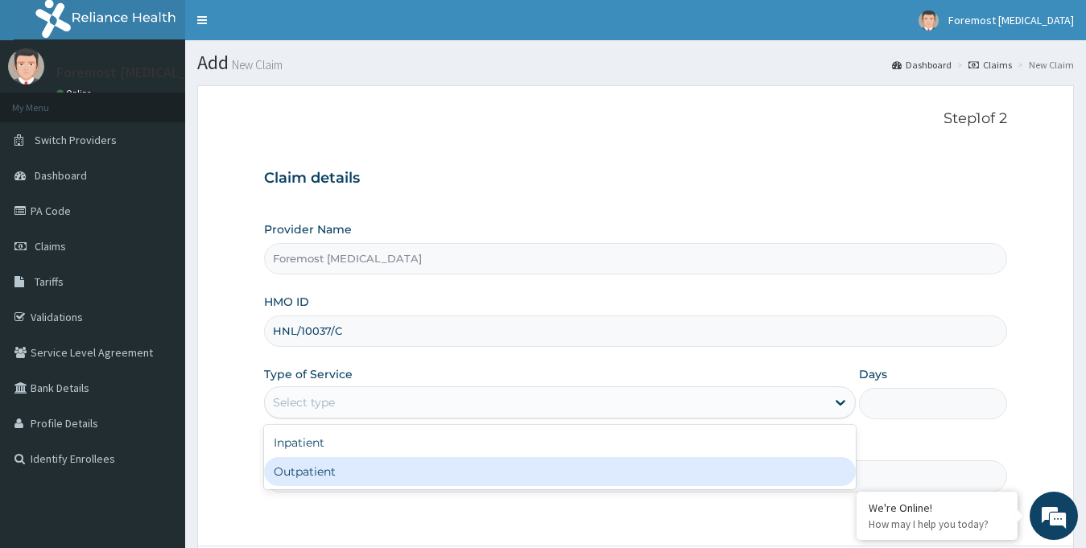
drag, startPoint x: 406, startPoint y: 404, endPoint x: 348, endPoint y: 473, distance: 90.3
click at [348, 419] on div "option Outpatient focused, 2 of 2. 2 results available. Use Up and Down to choo…" at bounding box center [560, 402] width 592 height 32
click at [348, 473] on div "Outpatient" at bounding box center [560, 471] width 592 height 29
type input "1"
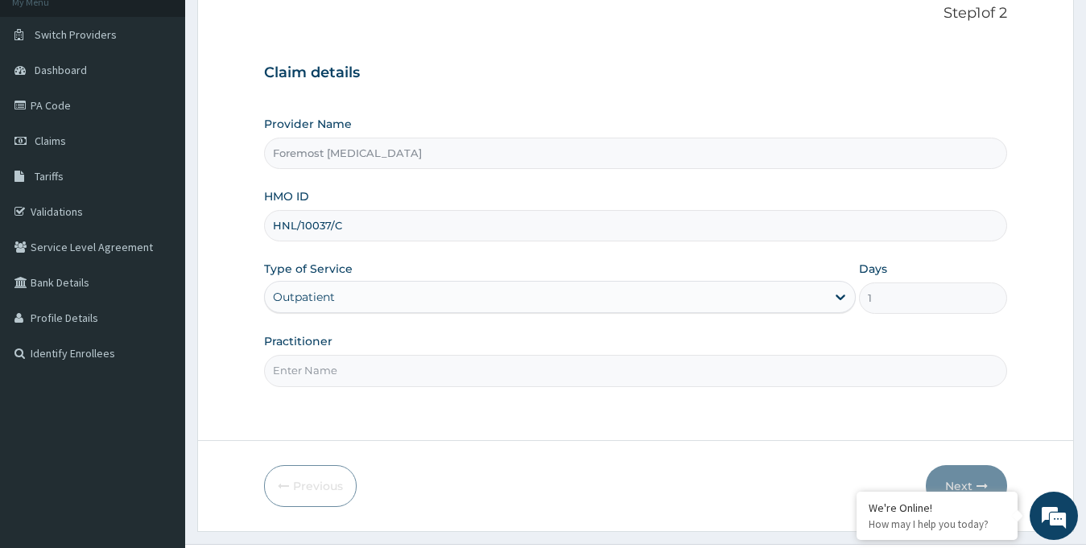
scroll to position [142, 0]
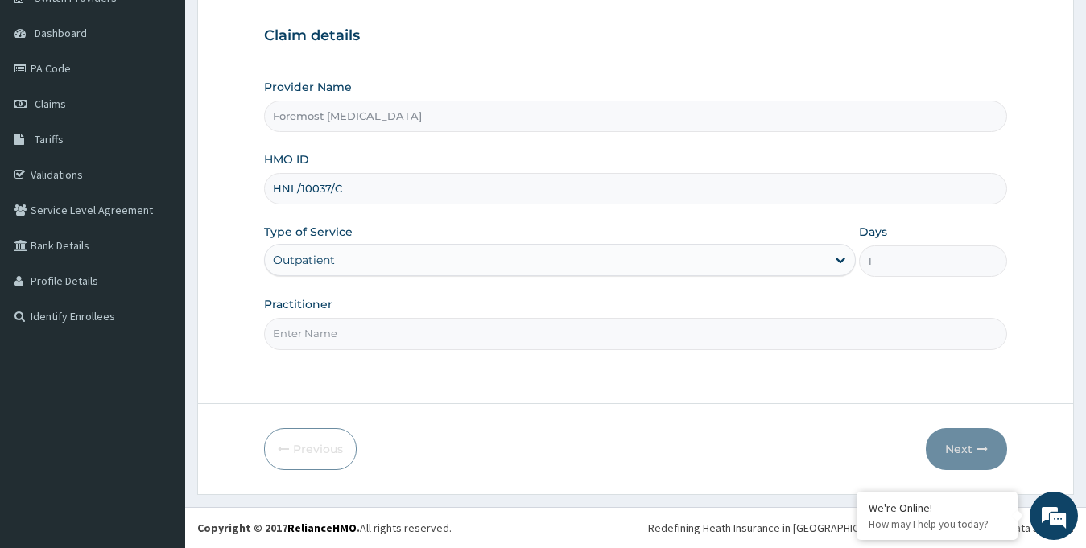
click at [488, 336] on input "Practitioner" at bounding box center [636, 333] width 744 height 31
type input "NULL"
click at [967, 448] on button "Next" at bounding box center [966, 449] width 81 height 42
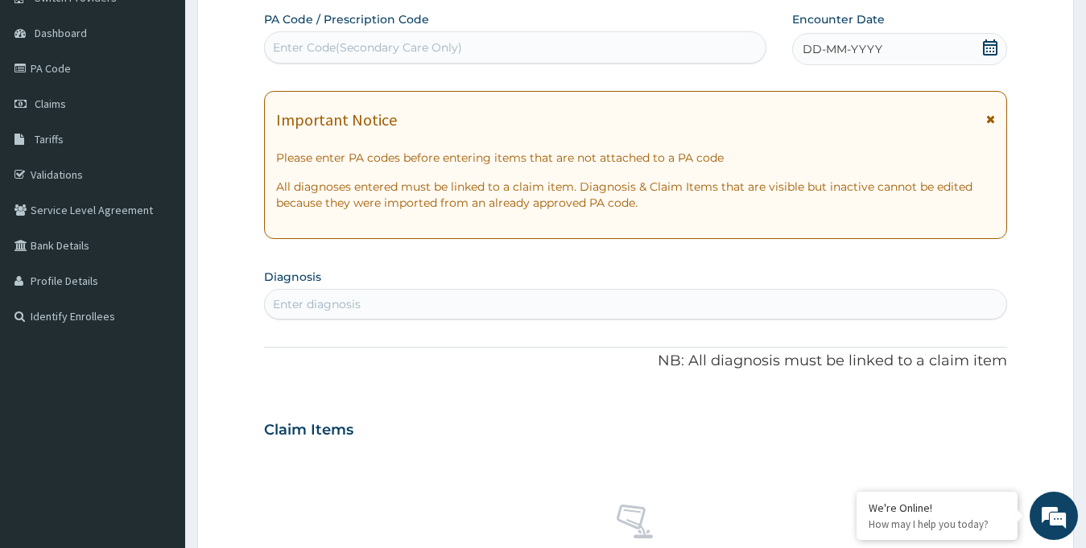
click at [845, 49] on span "DD-MM-YYYY" at bounding box center [843, 49] width 80 height 16
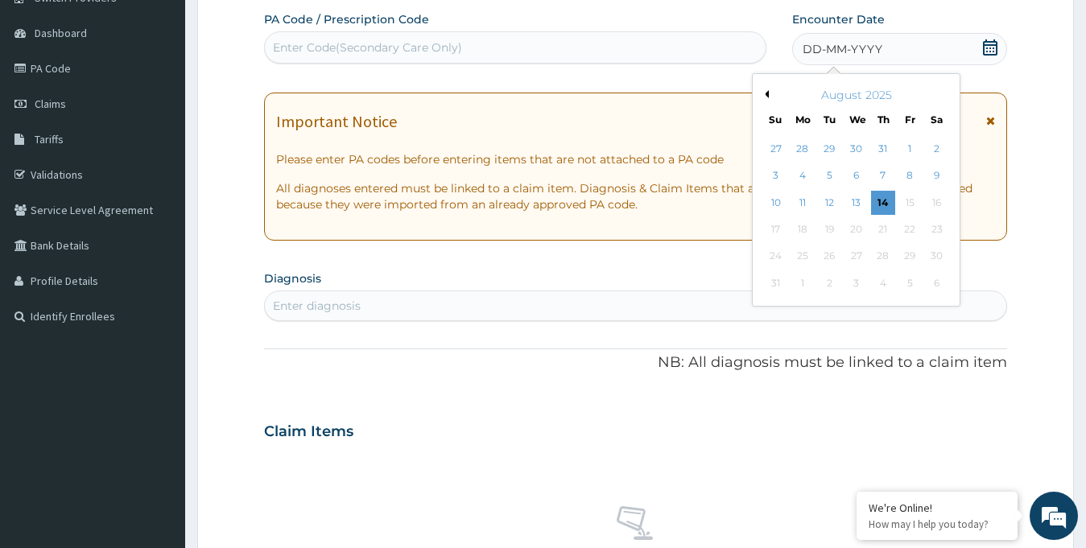
click at [768, 99] on div "August 2025" at bounding box center [856, 95] width 194 height 16
click at [766, 89] on div "August 2025" at bounding box center [856, 95] width 194 height 16
click at [766, 96] on button "Previous Month" at bounding box center [765, 94] width 8 height 8
click at [906, 228] on div "25" at bounding box center [910, 229] width 24 height 24
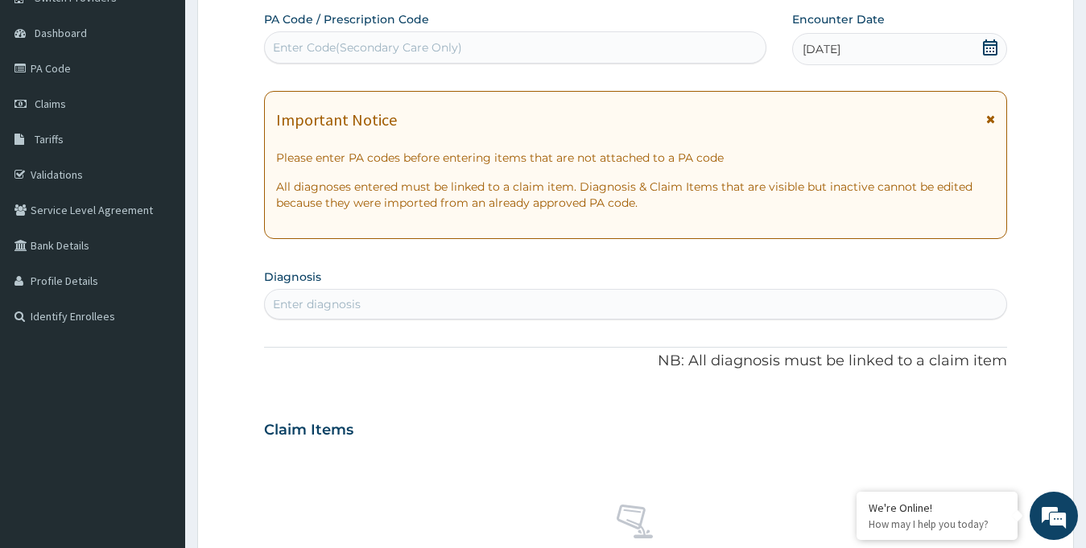
click at [415, 40] on div "Enter Code(Secondary Care Only)" at bounding box center [367, 47] width 189 height 16
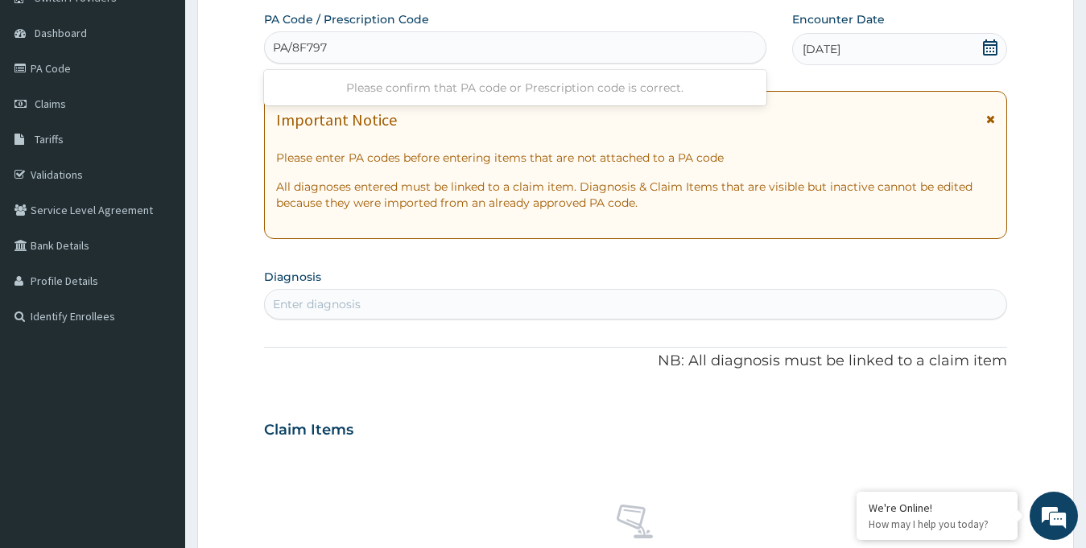
type input "PA/8F797B"
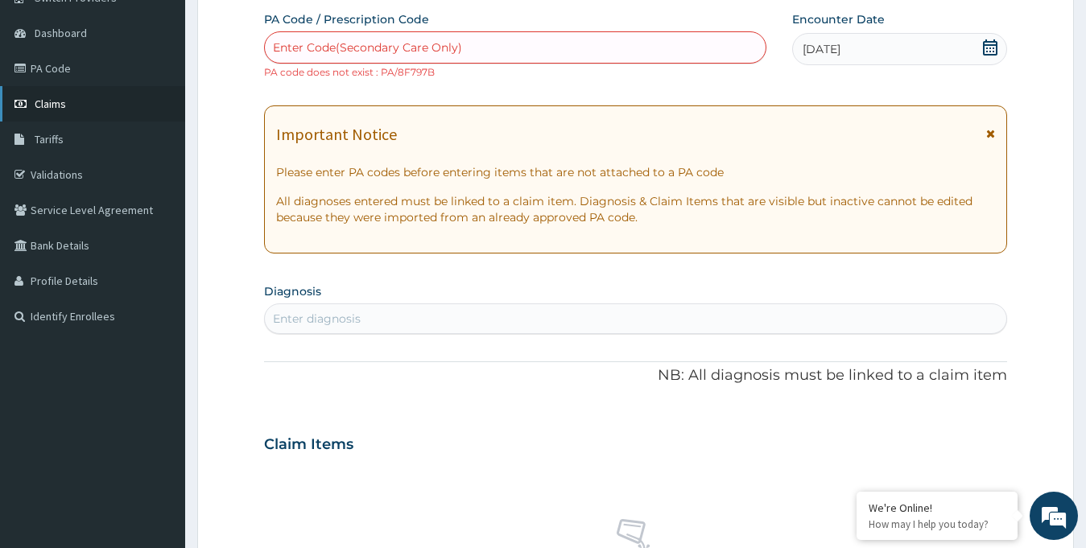
scroll to position [0, 0]
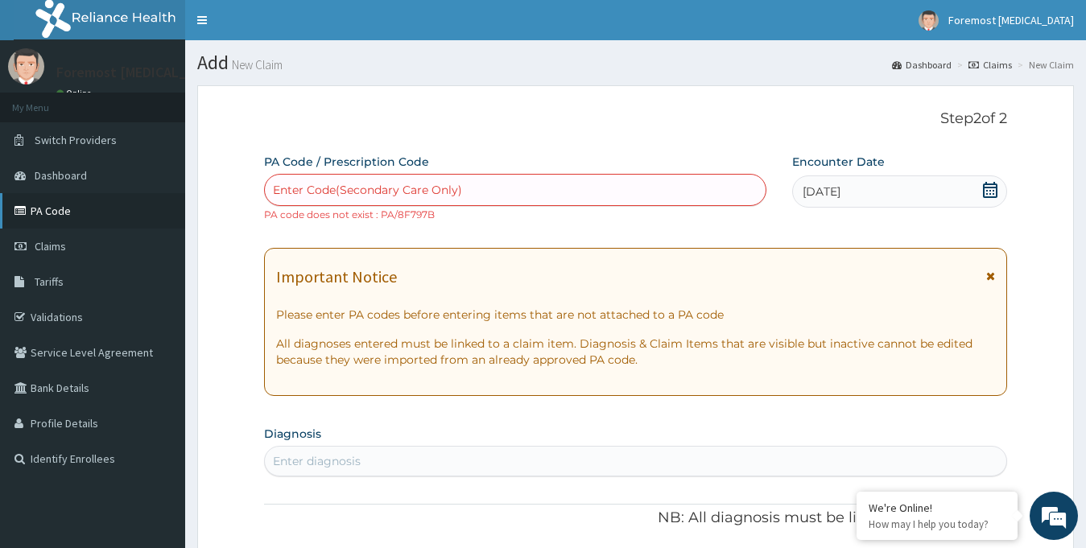
click at [53, 217] on link "PA Code" at bounding box center [92, 210] width 185 height 35
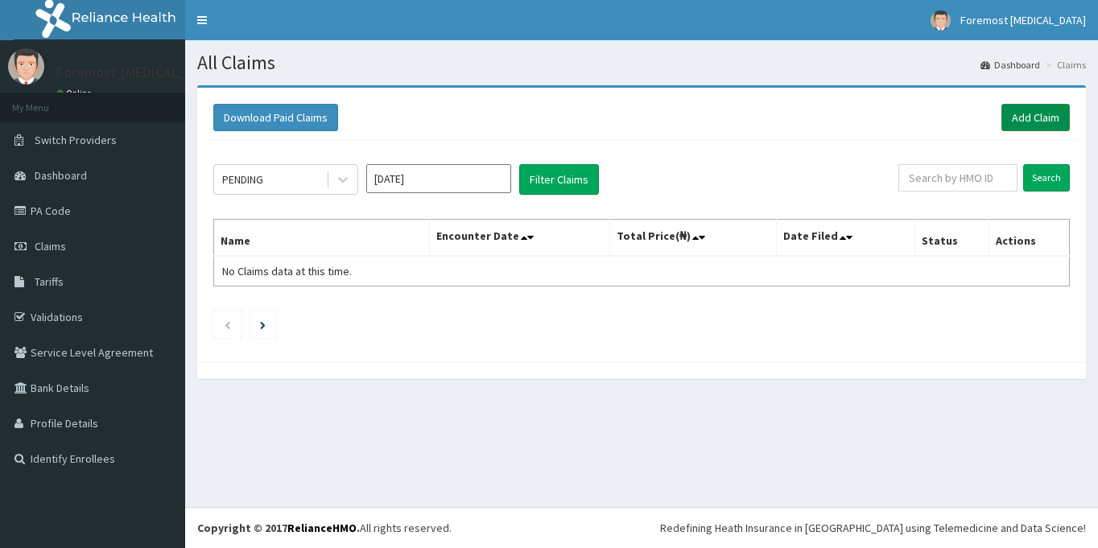
click at [1031, 115] on link "Add Claim" at bounding box center [1035, 117] width 68 height 27
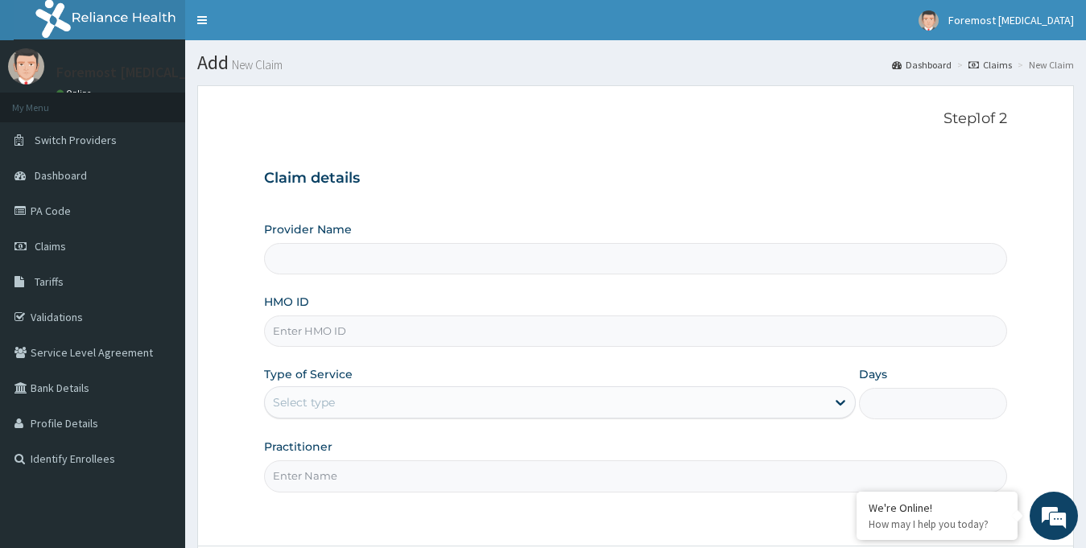
click at [298, 336] on input "HMO ID" at bounding box center [636, 331] width 744 height 31
type input "Foremost [MEDICAL_DATA]"
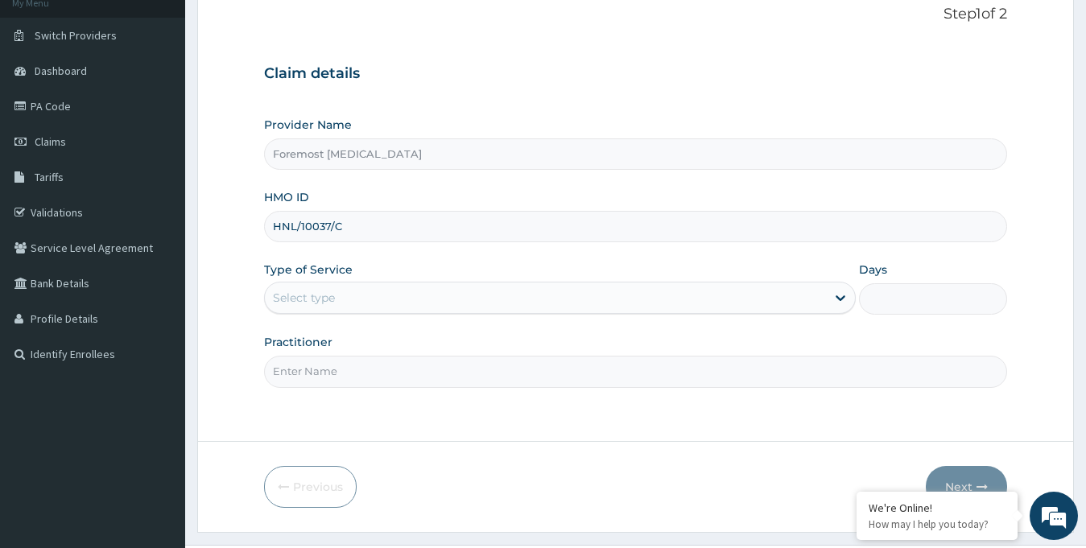
scroll to position [142, 0]
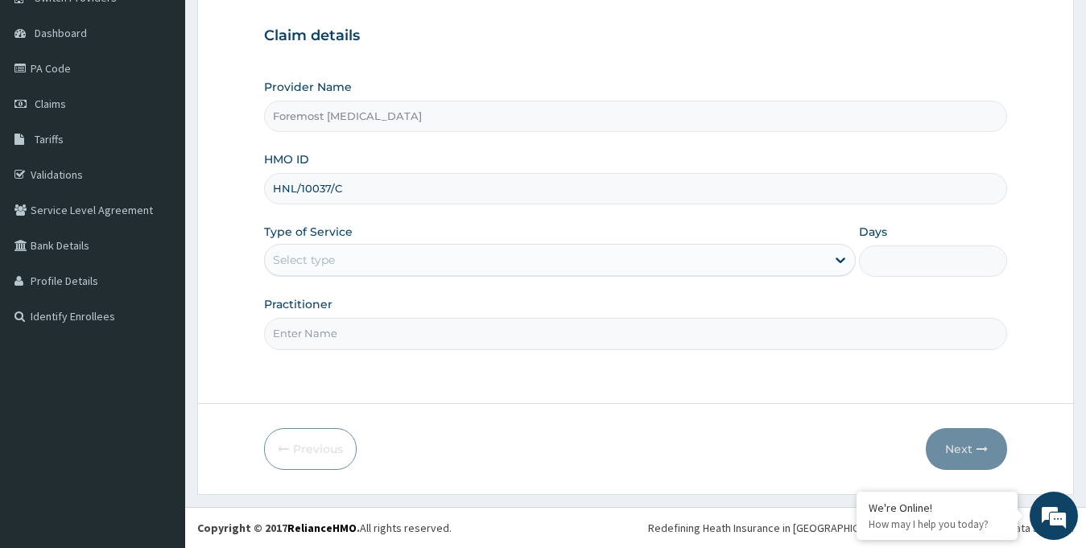
type input "HNL/10037/C"
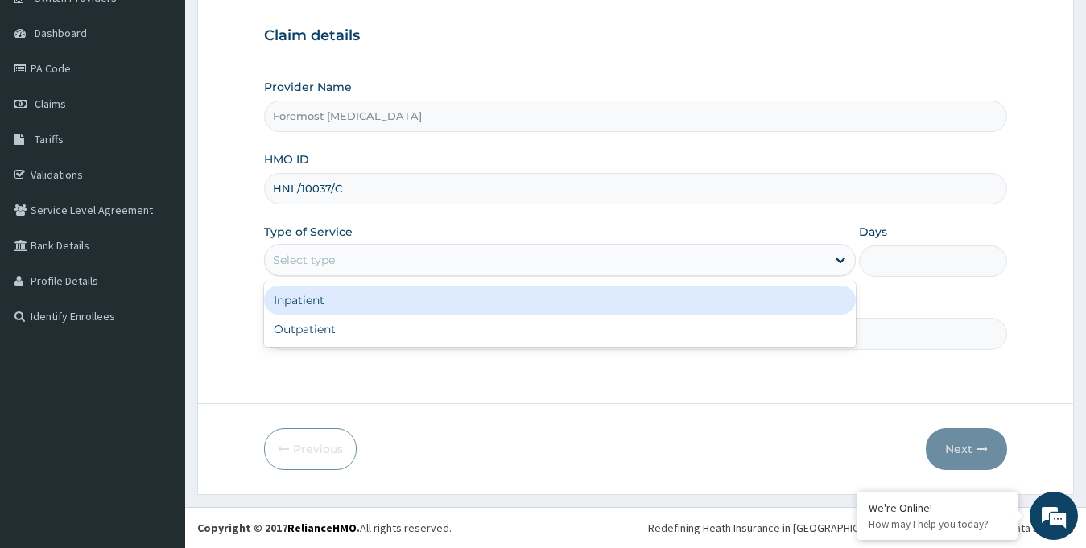
click at [608, 269] on div "Select type" at bounding box center [546, 260] width 562 height 26
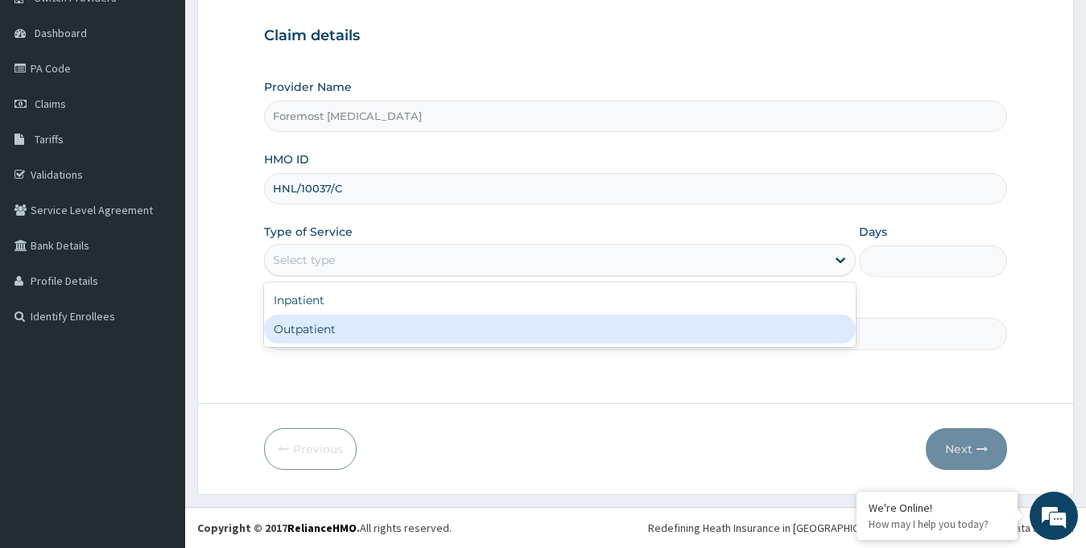
click at [382, 342] on div "Outpatient" at bounding box center [560, 329] width 592 height 29
type input "1"
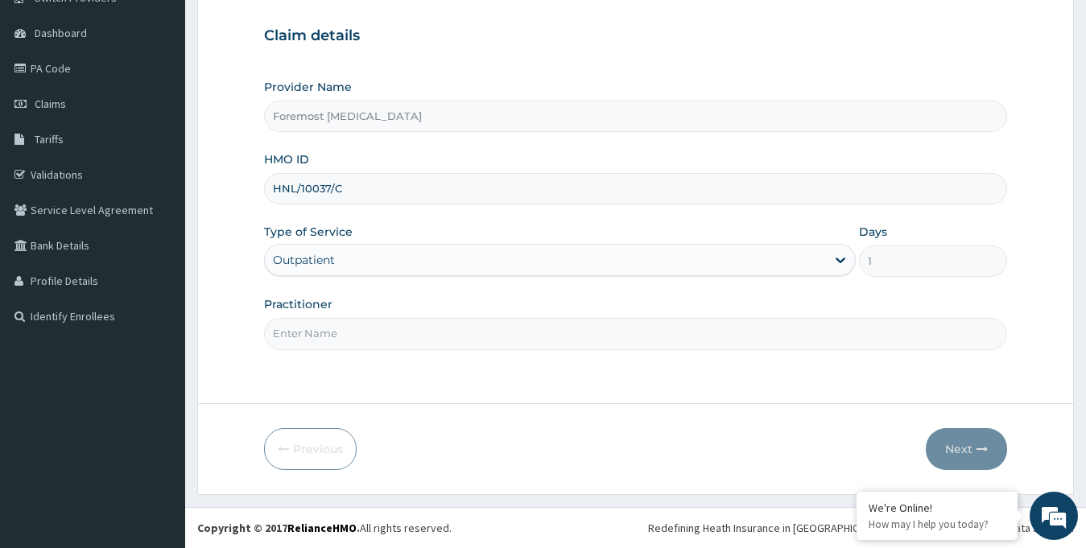
click at [352, 340] on input "Practitioner" at bounding box center [636, 333] width 744 height 31
type input "NULL"
click at [959, 450] on button "Next" at bounding box center [966, 449] width 81 height 42
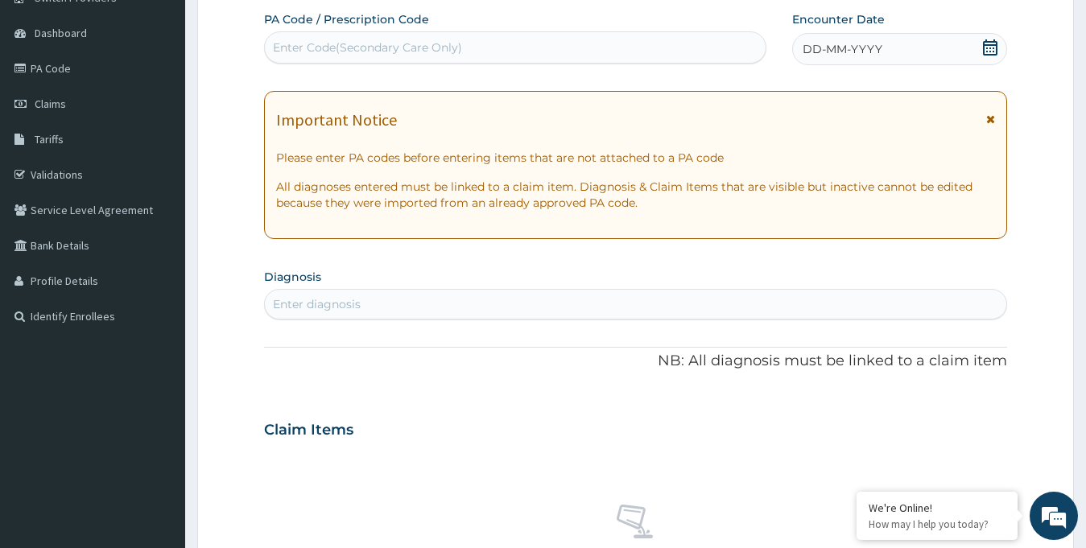
click at [852, 36] on div "DD-MM-YYYY" at bounding box center [900, 49] width 216 height 32
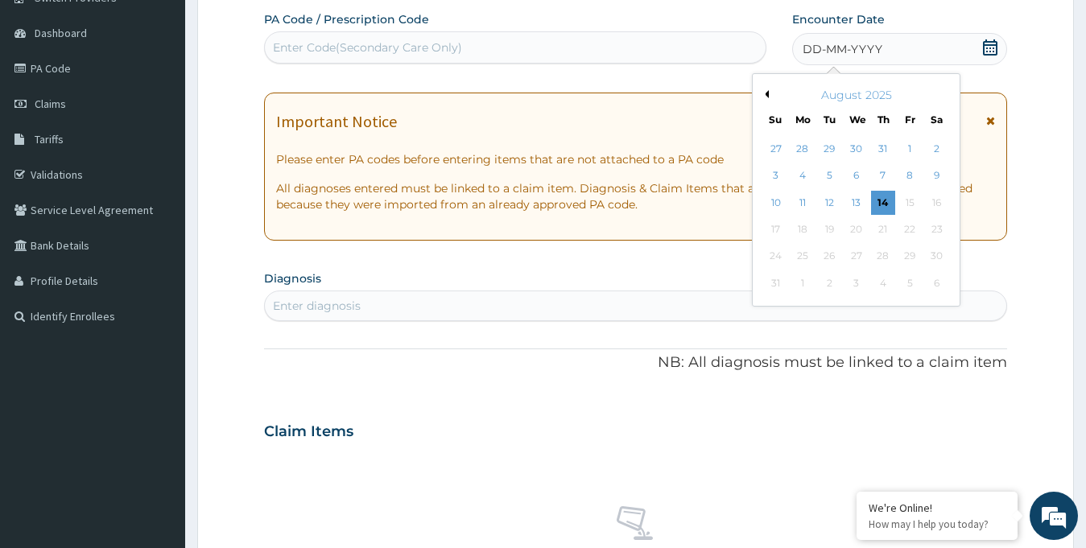
click at [767, 96] on button "Previous Month" at bounding box center [765, 94] width 8 height 8
click at [910, 233] on div "25" at bounding box center [910, 229] width 24 height 24
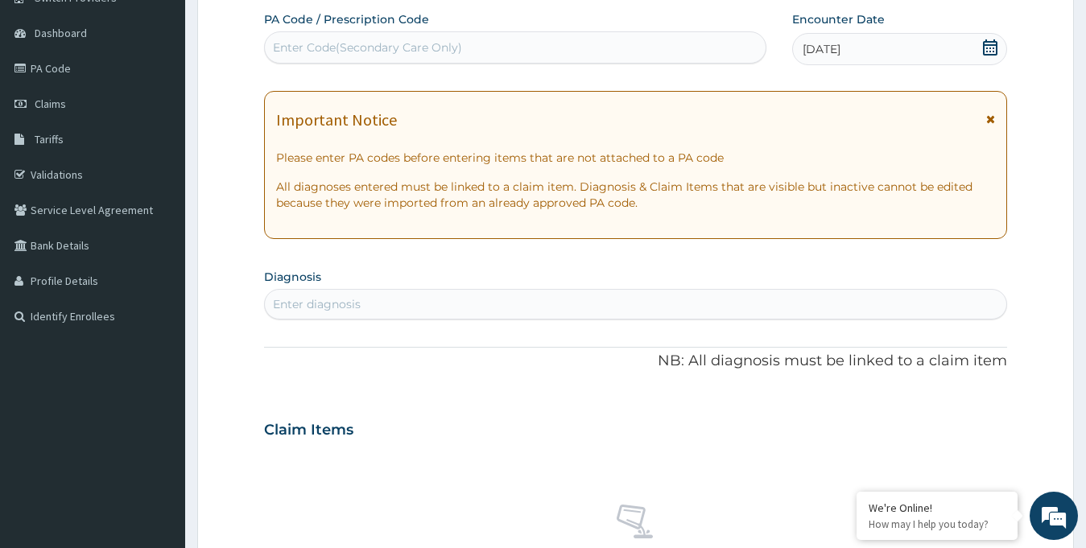
click at [322, 47] on div "Enter Code(Secondary Care Only)" at bounding box center [367, 47] width 189 height 16
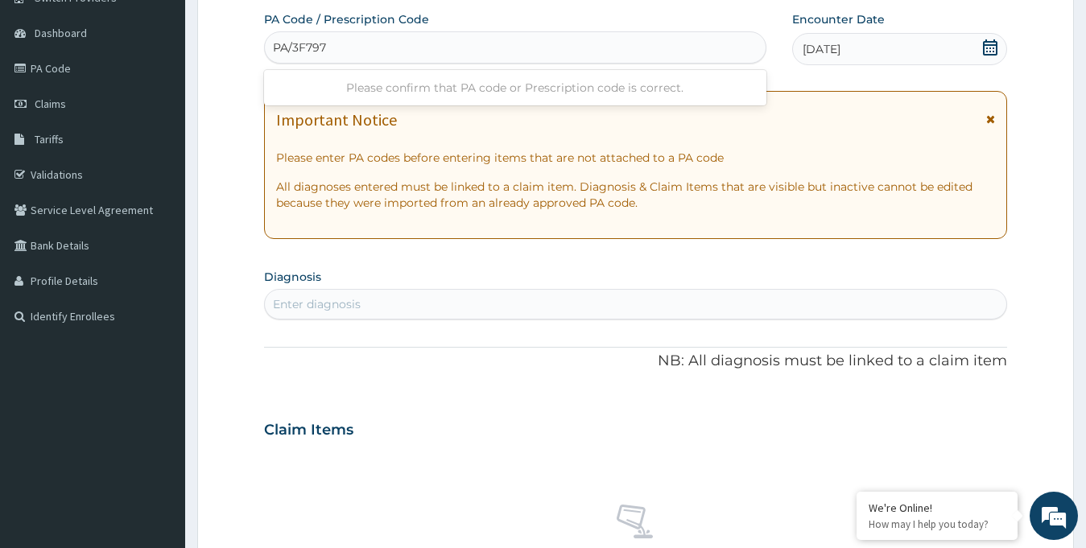
type input "PA/3F797B"
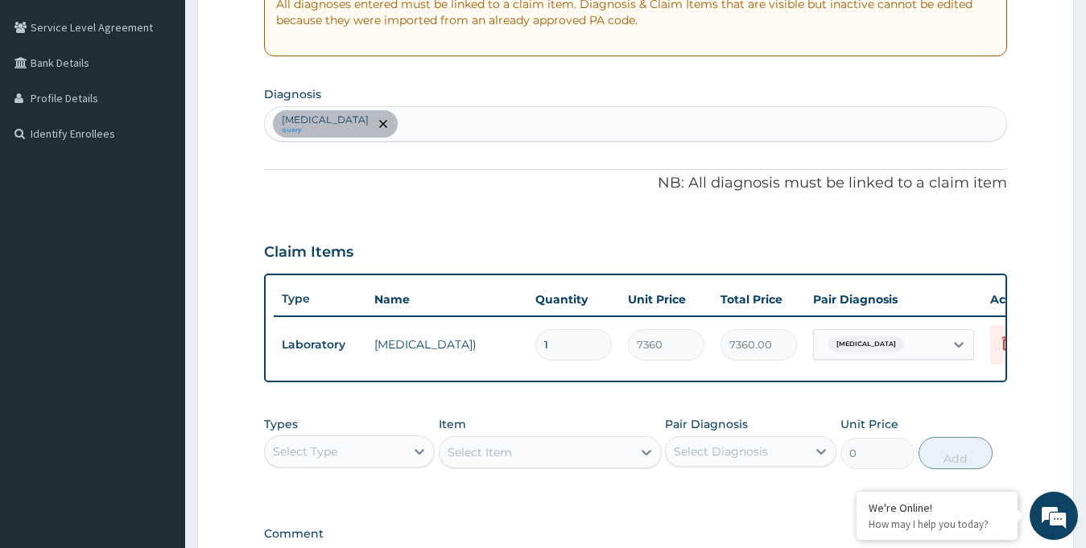
scroll to position [548, 0]
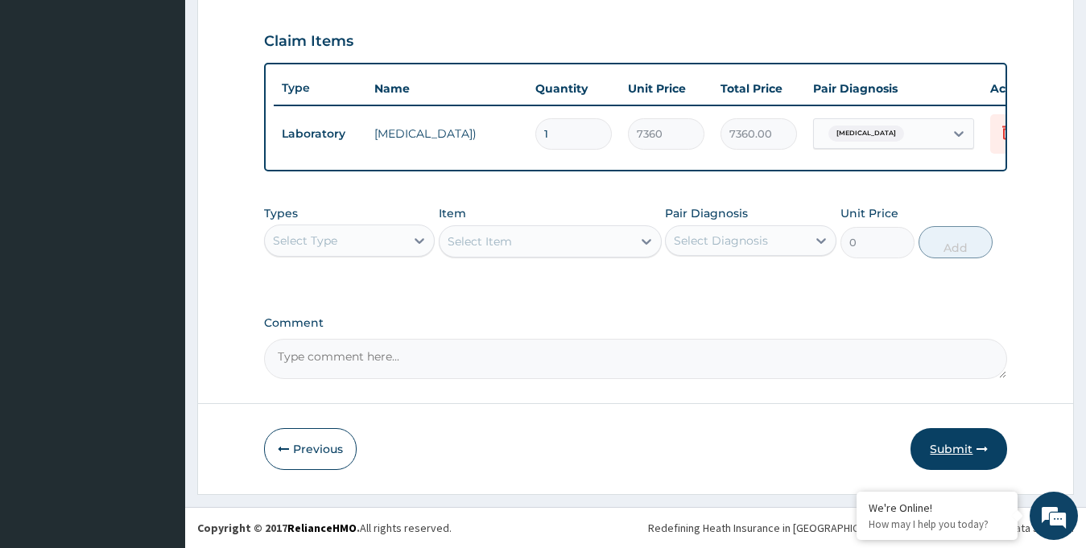
click at [960, 464] on button "Submit" at bounding box center [958, 449] width 97 height 42
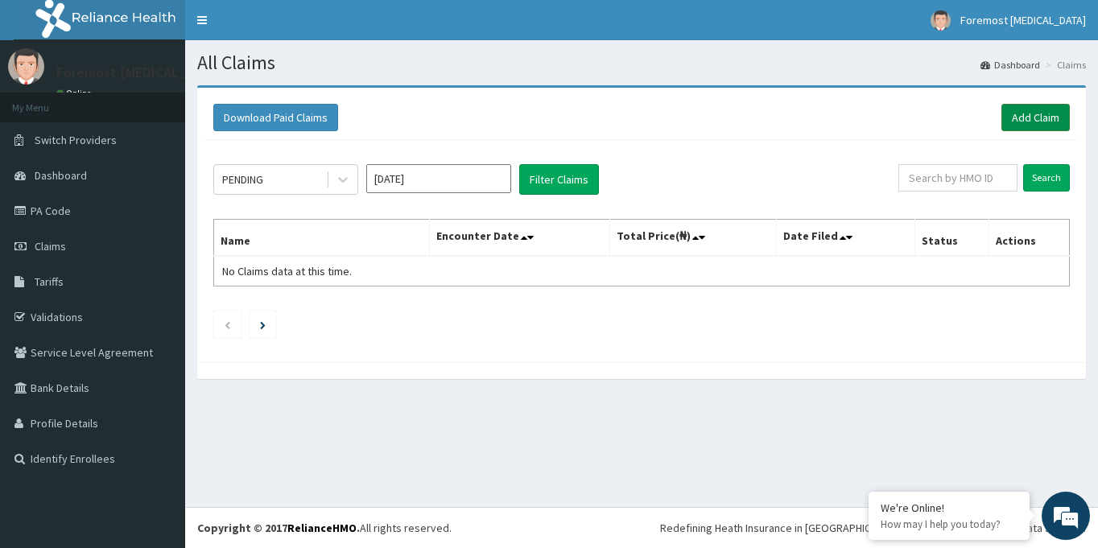
click at [1035, 116] on link "Add Claim" at bounding box center [1035, 117] width 68 height 27
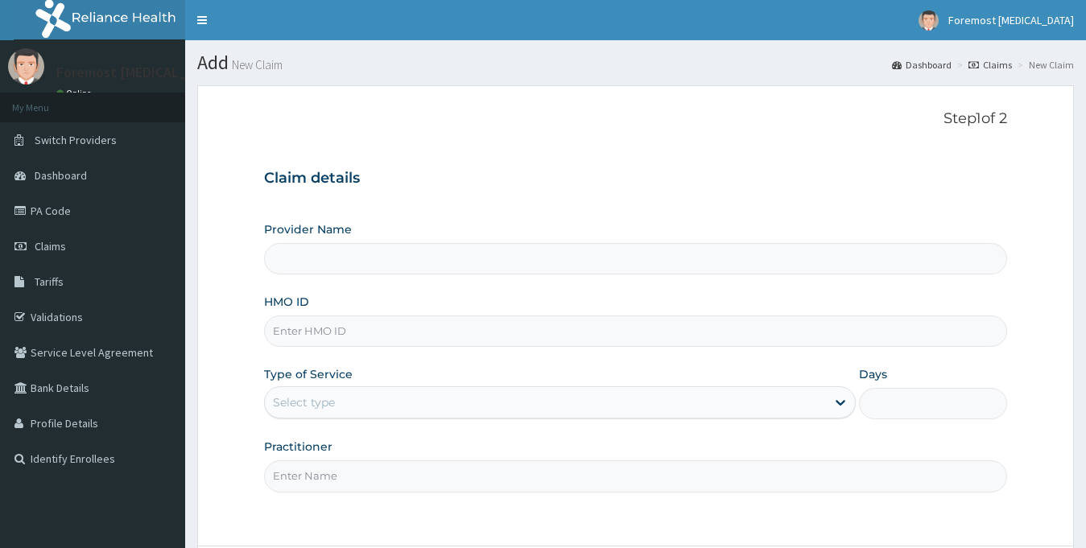
click at [326, 332] on input "HMO ID" at bounding box center [636, 331] width 744 height 31
type input "Foremost [MEDICAL_DATA]"
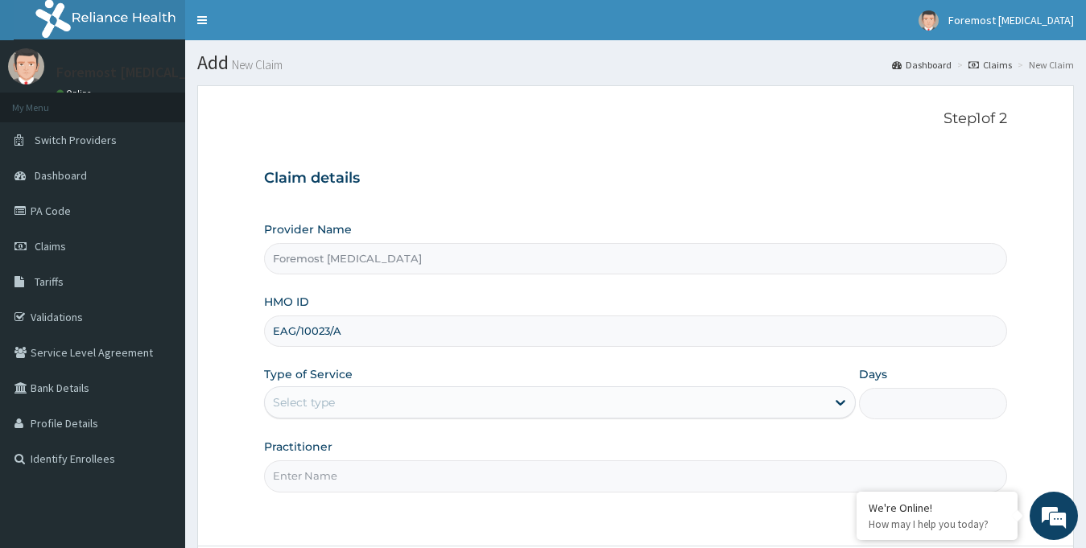
scroll to position [142, 0]
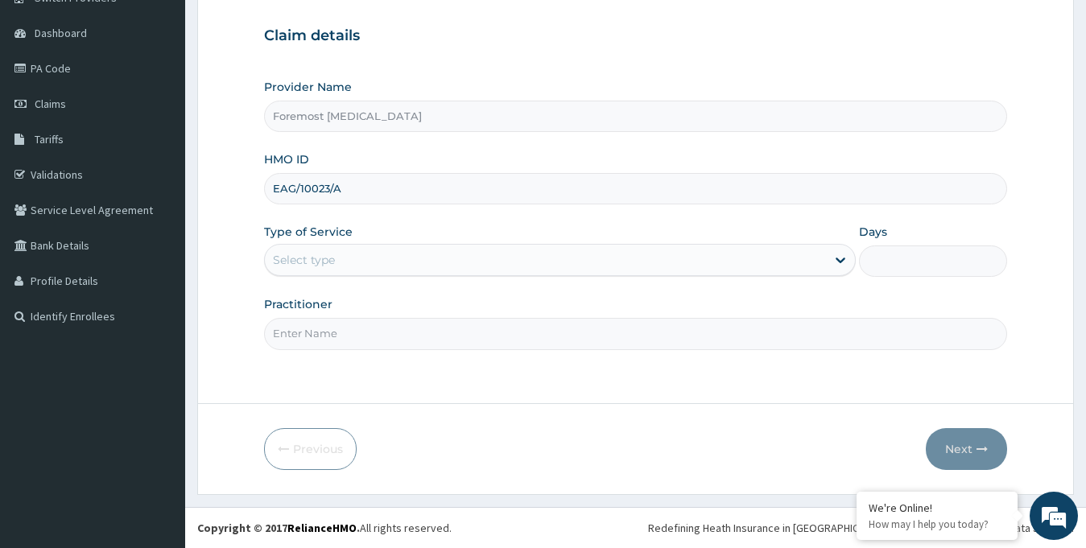
type input "EAG/10023/A"
click at [572, 273] on div "Select type" at bounding box center [546, 260] width 562 height 26
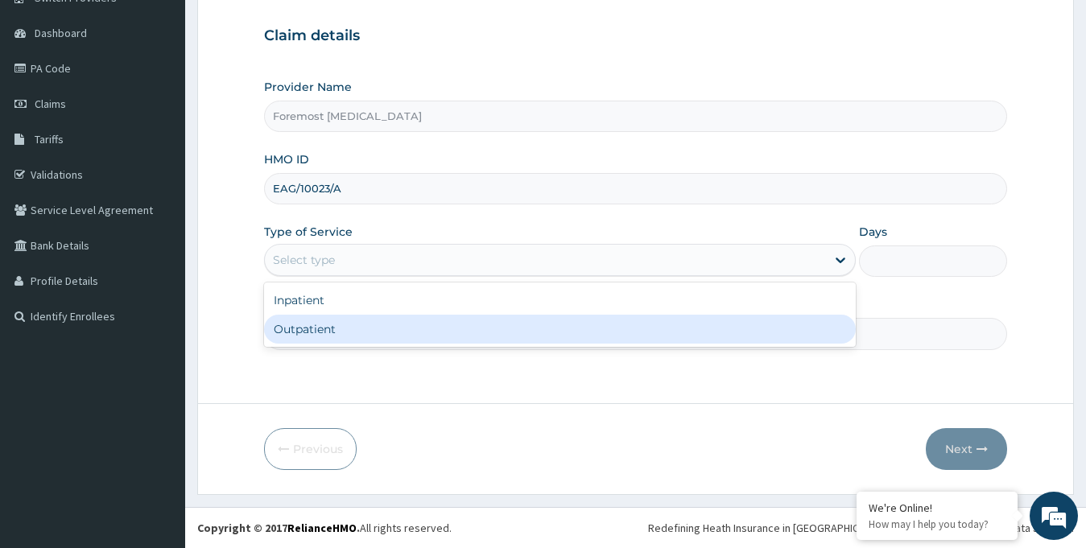
click at [332, 332] on div "Outpatient" at bounding box center [560, 329] width 592 height 29
type input "1"
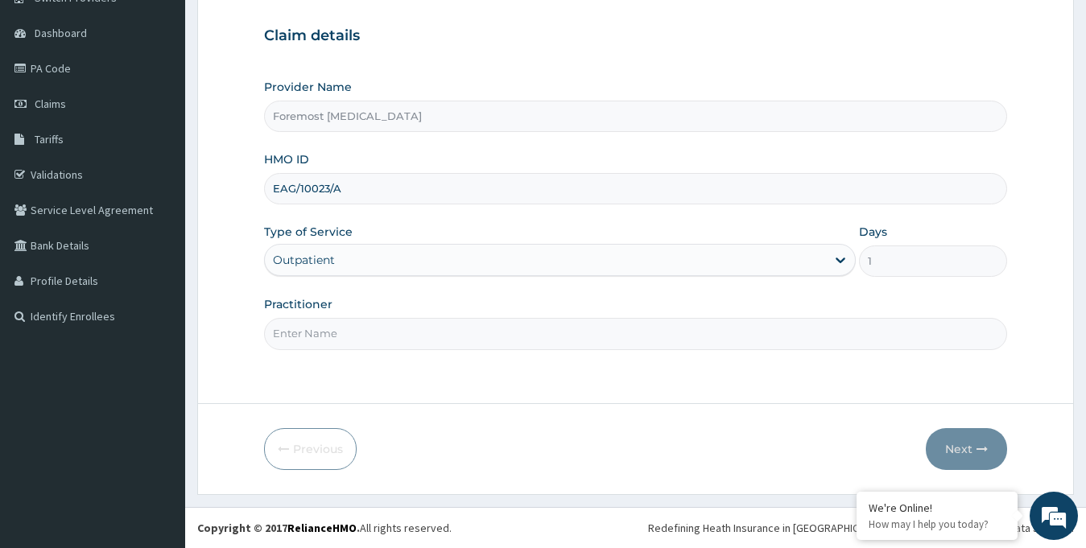
click at [347, 331] on input "Practitioner" at bounding box center [636, 333] width 744 height 31
type input "NULL"
click at [968, 448] on button "Next" at bounding box center [966, 449] width 81 height 42
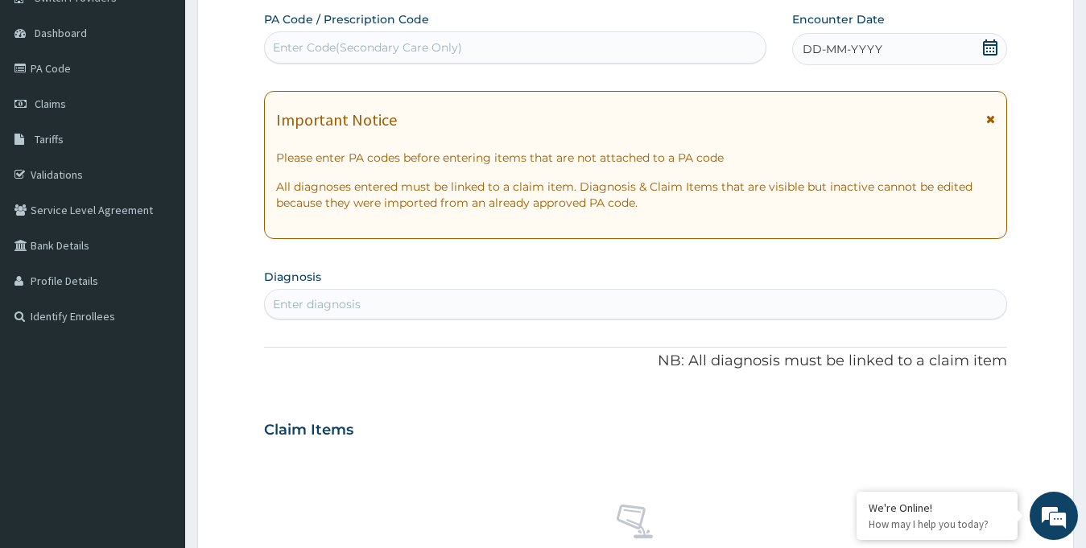
click at [824, 51] on span "DD-MM-YYYY" at bounding box center [843, 49] width 80 height 16
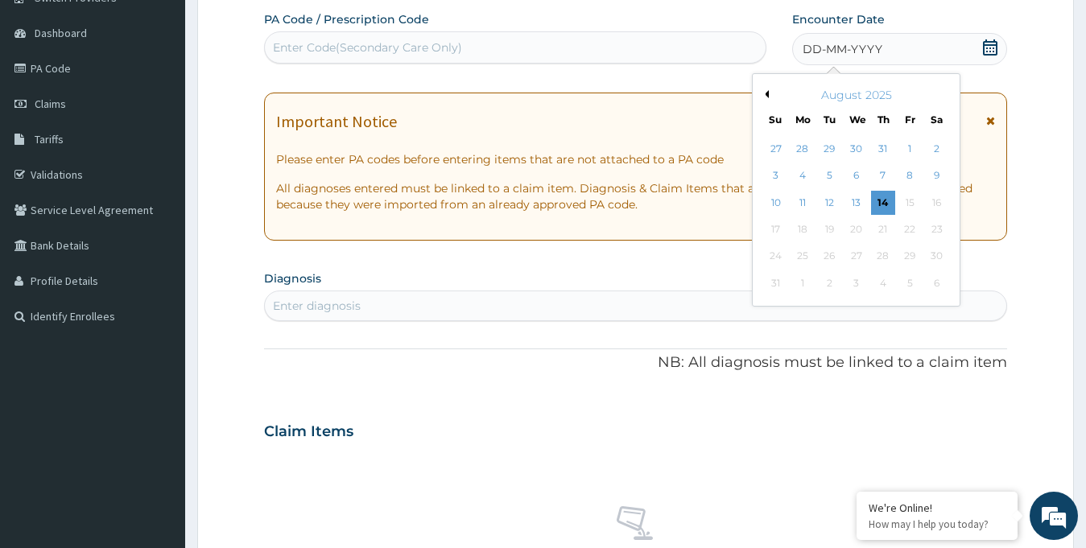
click at [769, 100] on div "August 2025" at bounding box center [856, 95] width 194 height 16
click at [766, 95] on button "Previous Month" at bounding box center [765, 94] width 8 height 8
click at [833, 202] on div "15" at bounding box center [829, 203] width 24 height 24
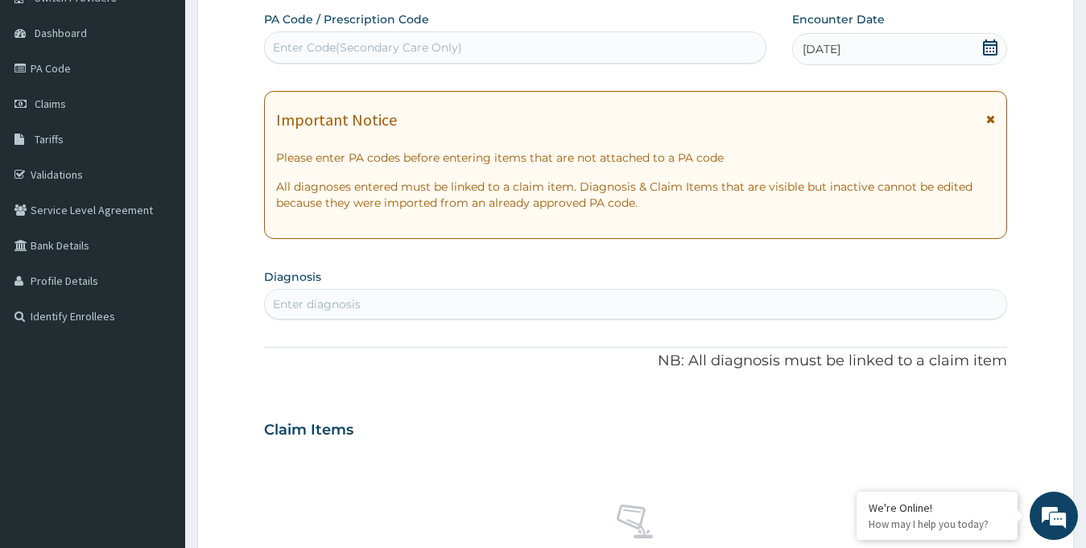
click at [345, 44] on div "Enter Code(Secondary Care Only)" at bounding box center [367, 47] width 189 height 16
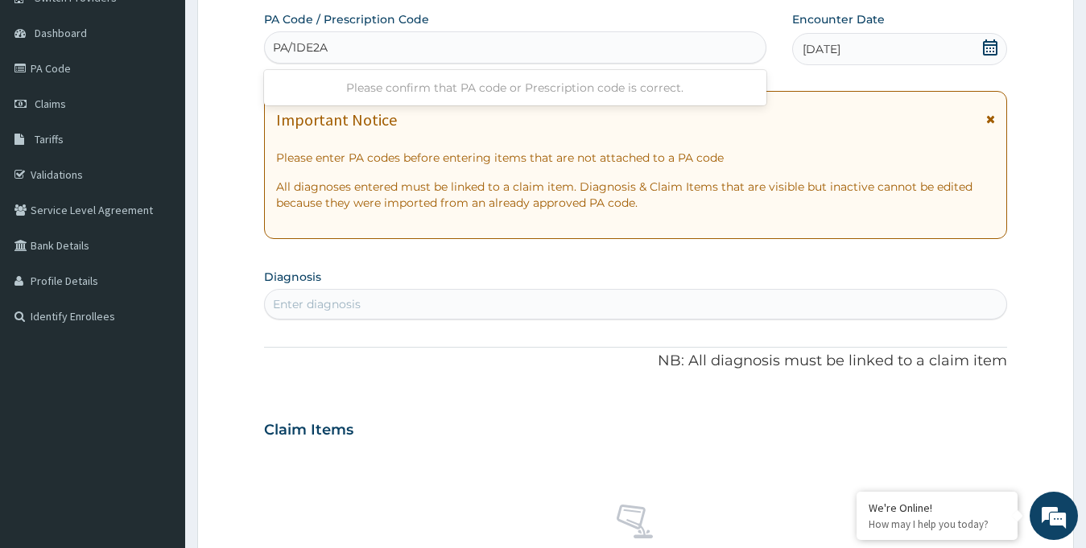
type input "PA/1DE2A3"
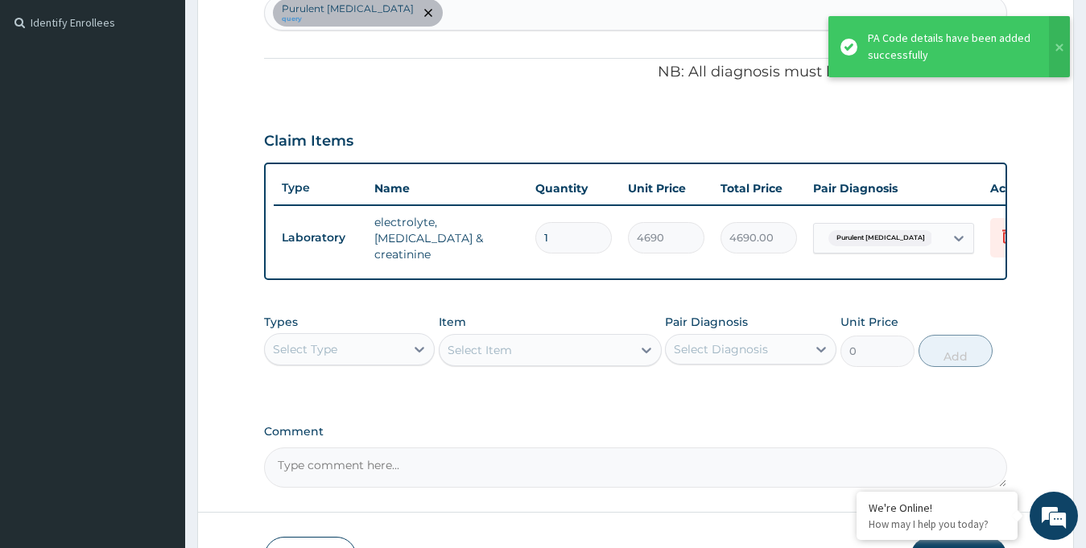
scroll to position [439, 0]
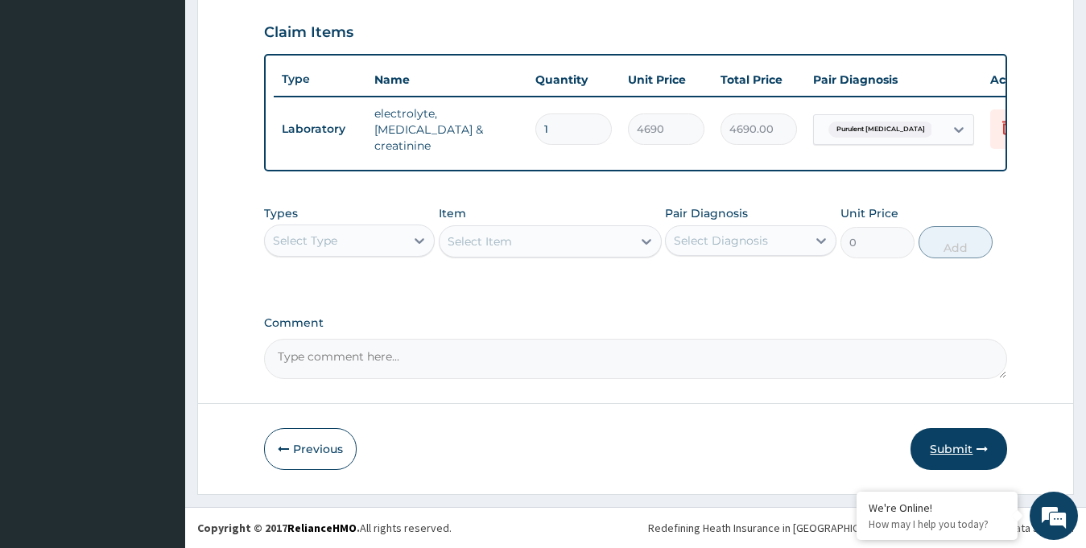
click at [938, 450] on button "Submit" at bounding box center [958, 449] width 97 height 42
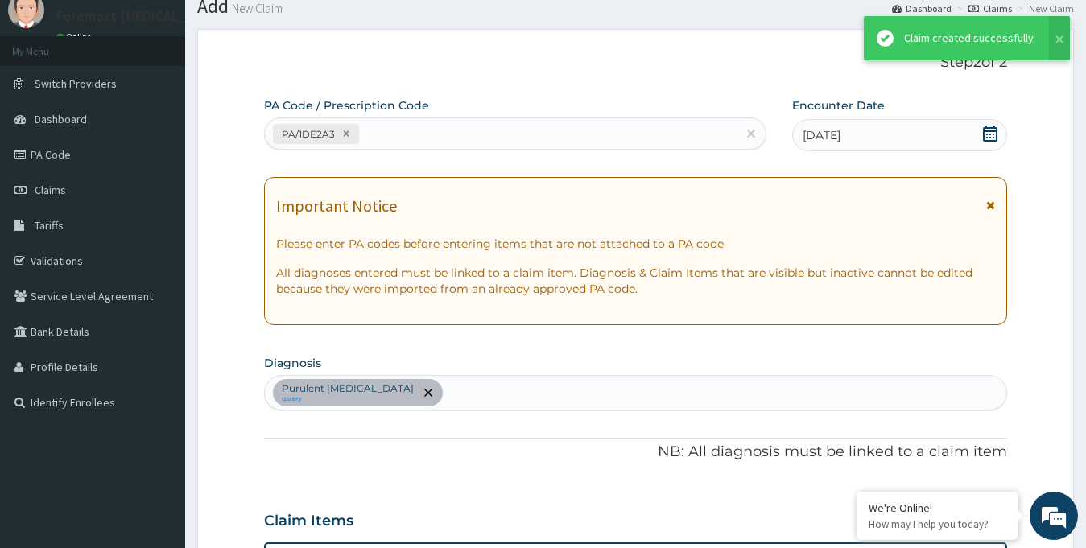
scroll to position [548, 0]
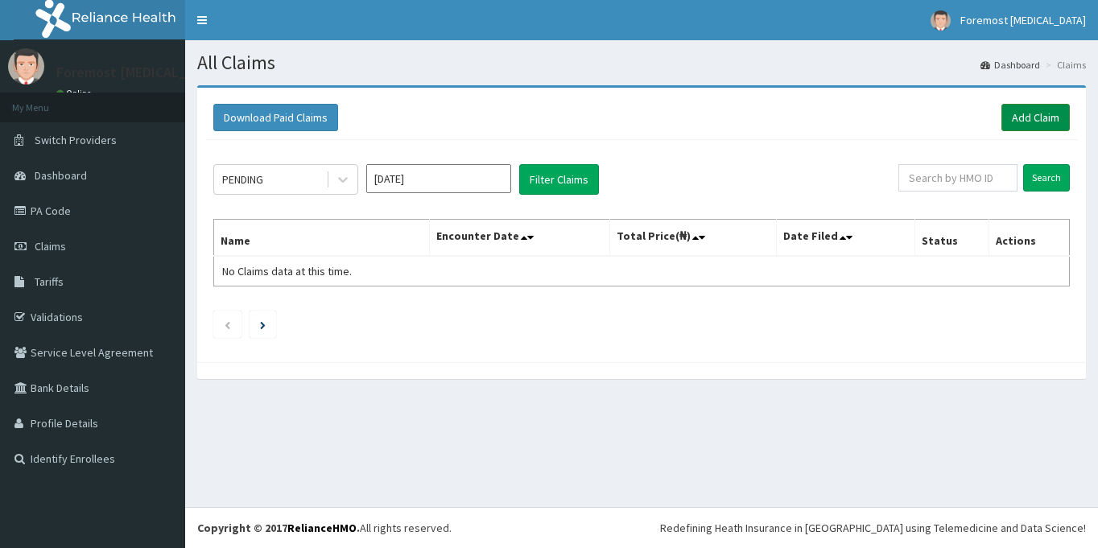
click at [1030, 120] on link "Add Claim" at bounding box center [1035, 117] width 68 height 27
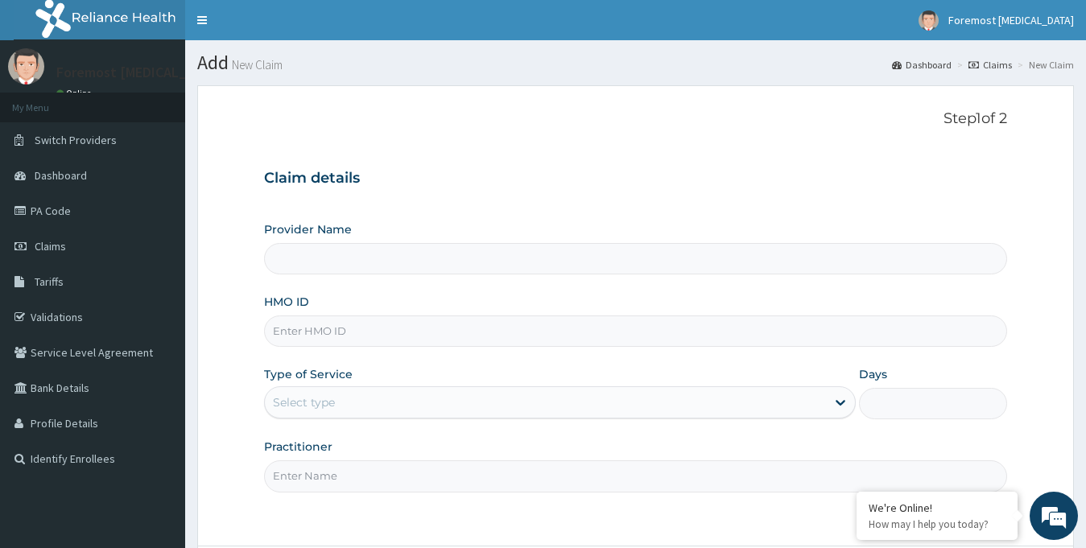
type input "Foremost [MEDICAL_DATA]"
click at [966, 197] on div "Claim details Provider Name Foremost [MEDICAL_DATA] HMO ID Type of Service Sele…" at bounding box center [636, 323] width 744 height 338
click at [316, 337] on input "HMO ID" at bounding box center [636, 331] width 744 height 31
